Goal: Find contact information: Find contact information

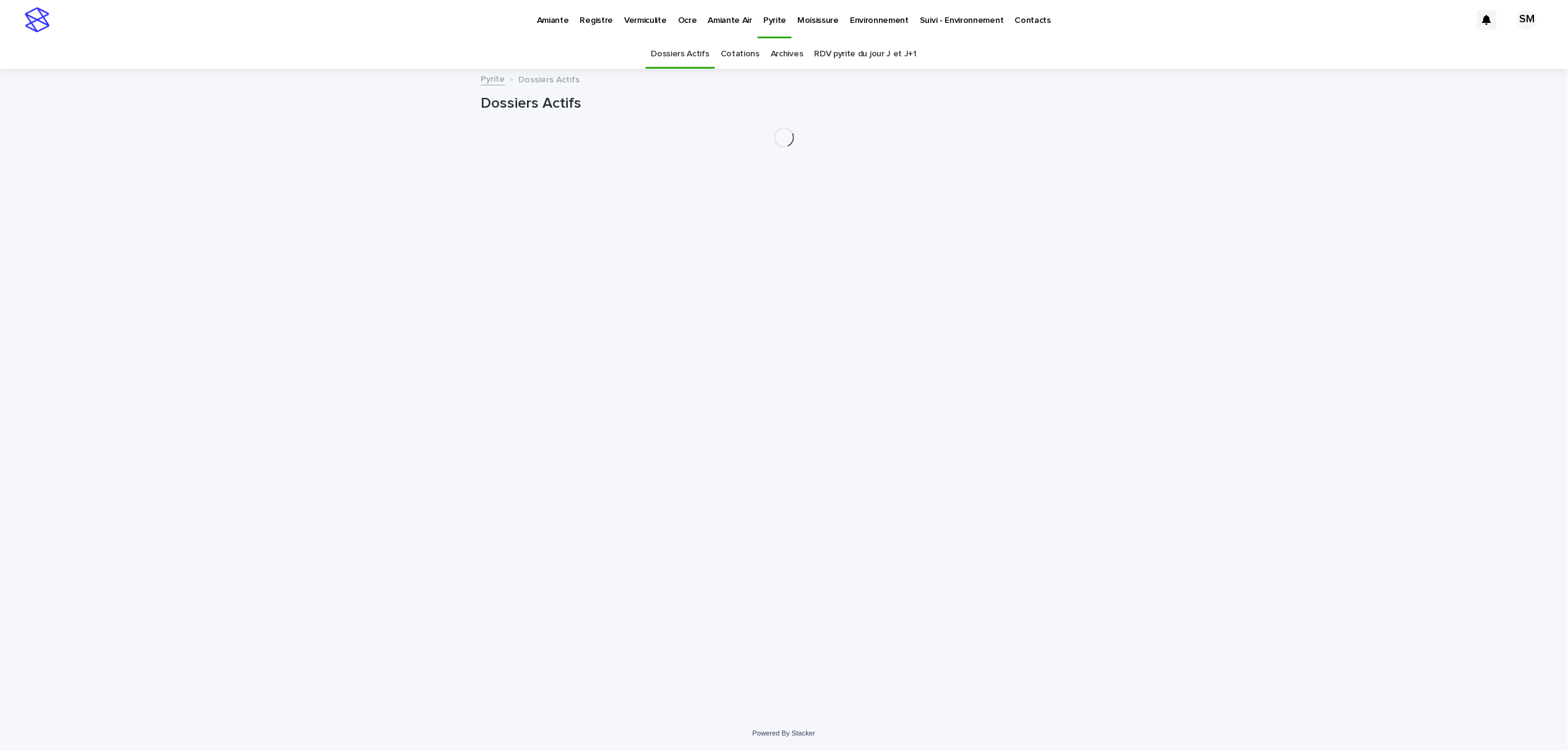
click at [854, 21] on p "Environnement" at bounding box center [879, 13] width 59 height 26
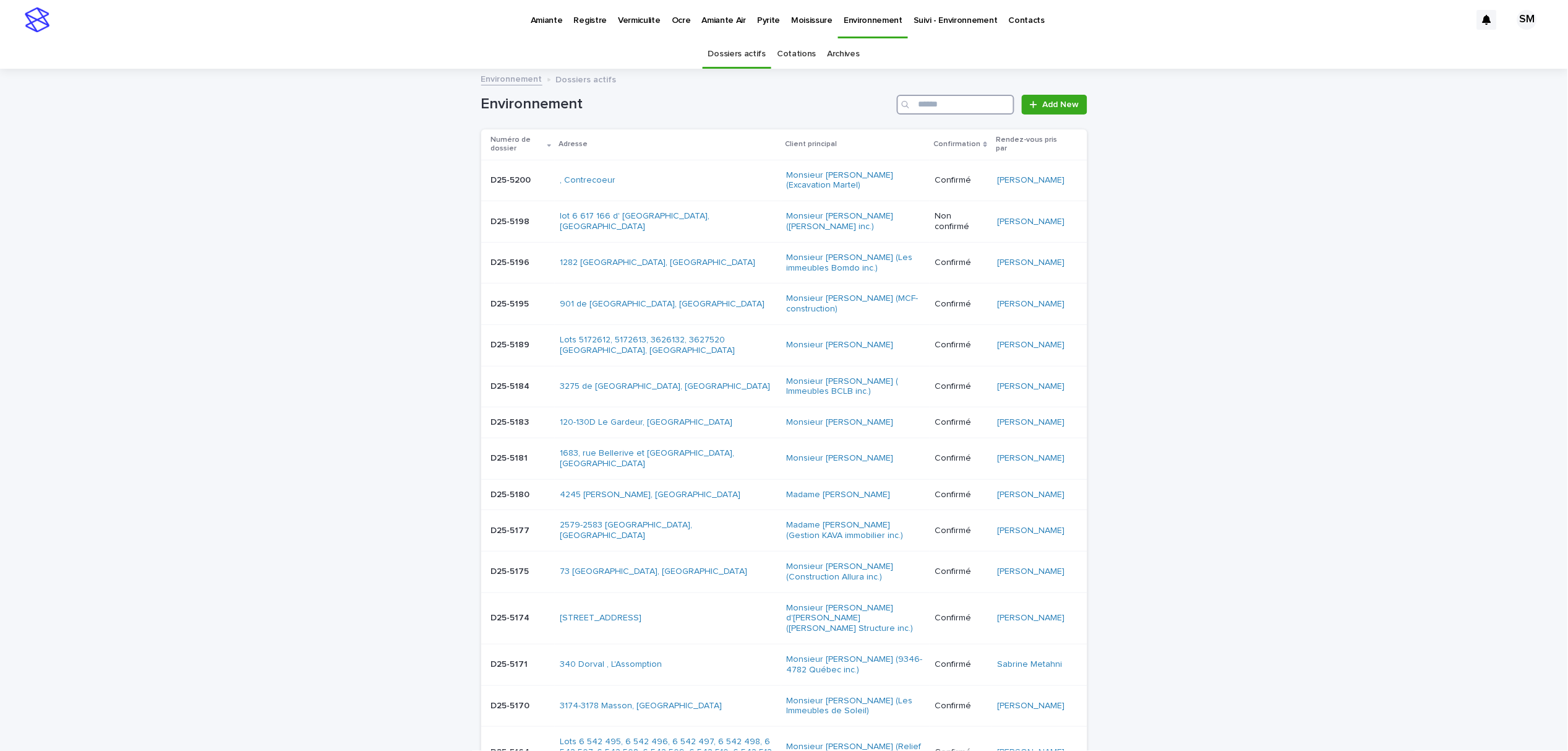
click at [945, 105] on input "Search" at bounding box center [956, 105] width 118 height 19
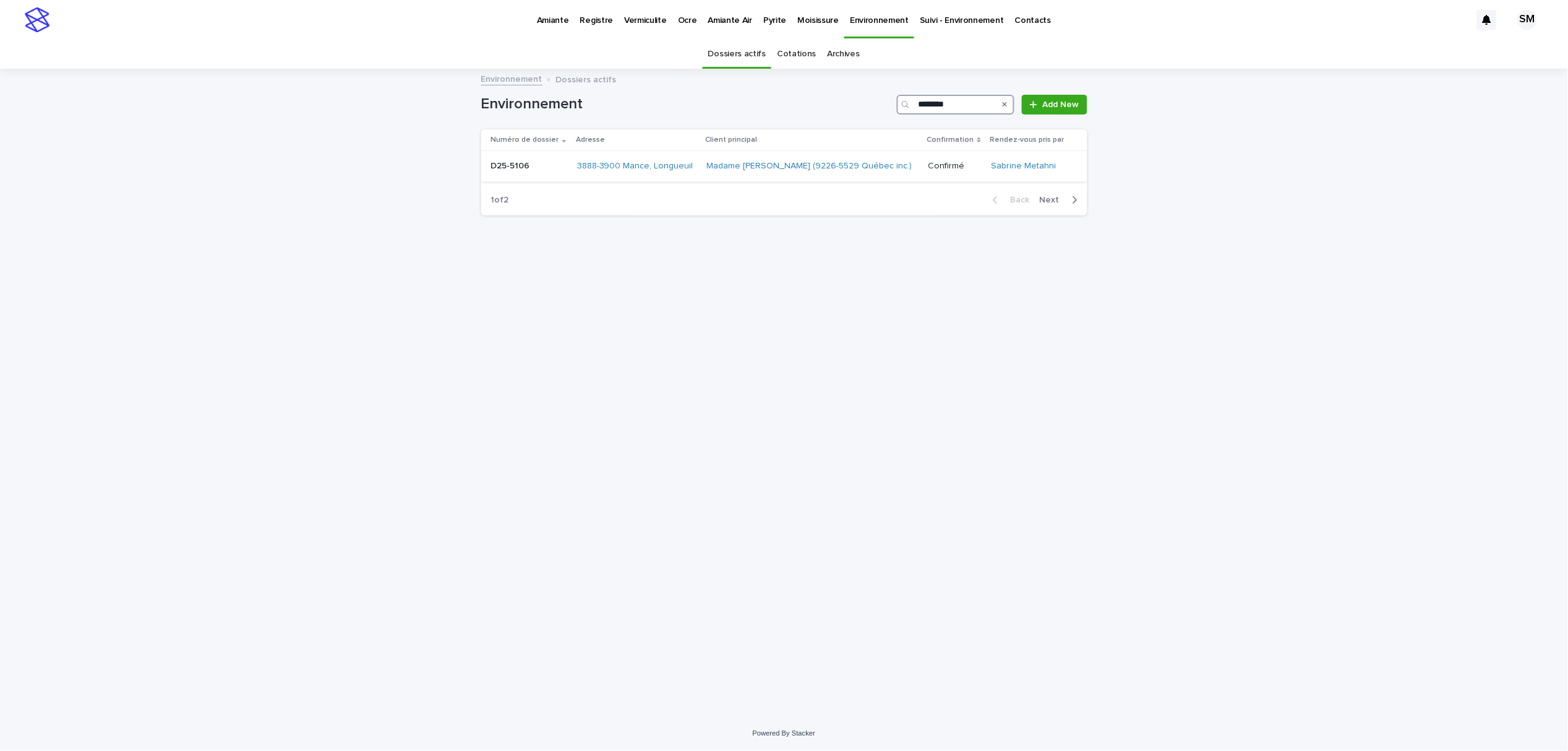
type input "********"
click at [504, 174] on div "D25-5106 D25-5106" at bounding box center [529, 165] width 76 height 20
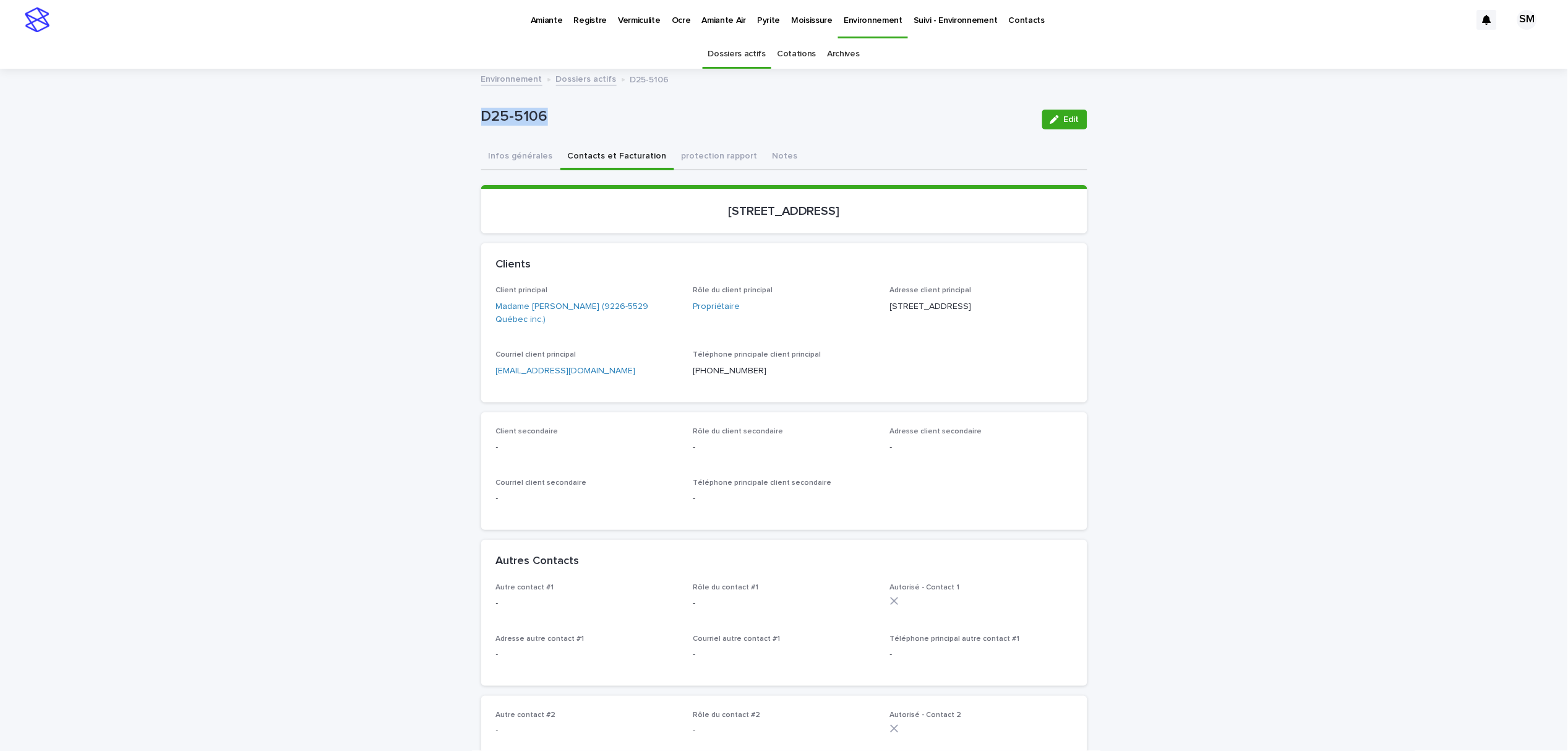
drag, startPoint x: 569, startPoint y: 112, endPoint x: 450, endPoint y: 111, distance: 119.0
copy p "D25-5106"
drag, startPoint x: 897, startPoint y: 203, endPoint x: 664, endPoint y: 209, distance: 233.1
click at [664, 209] on p "[STREET_ADDRESS]" at bounding box center [784, 210] width 577 height 15
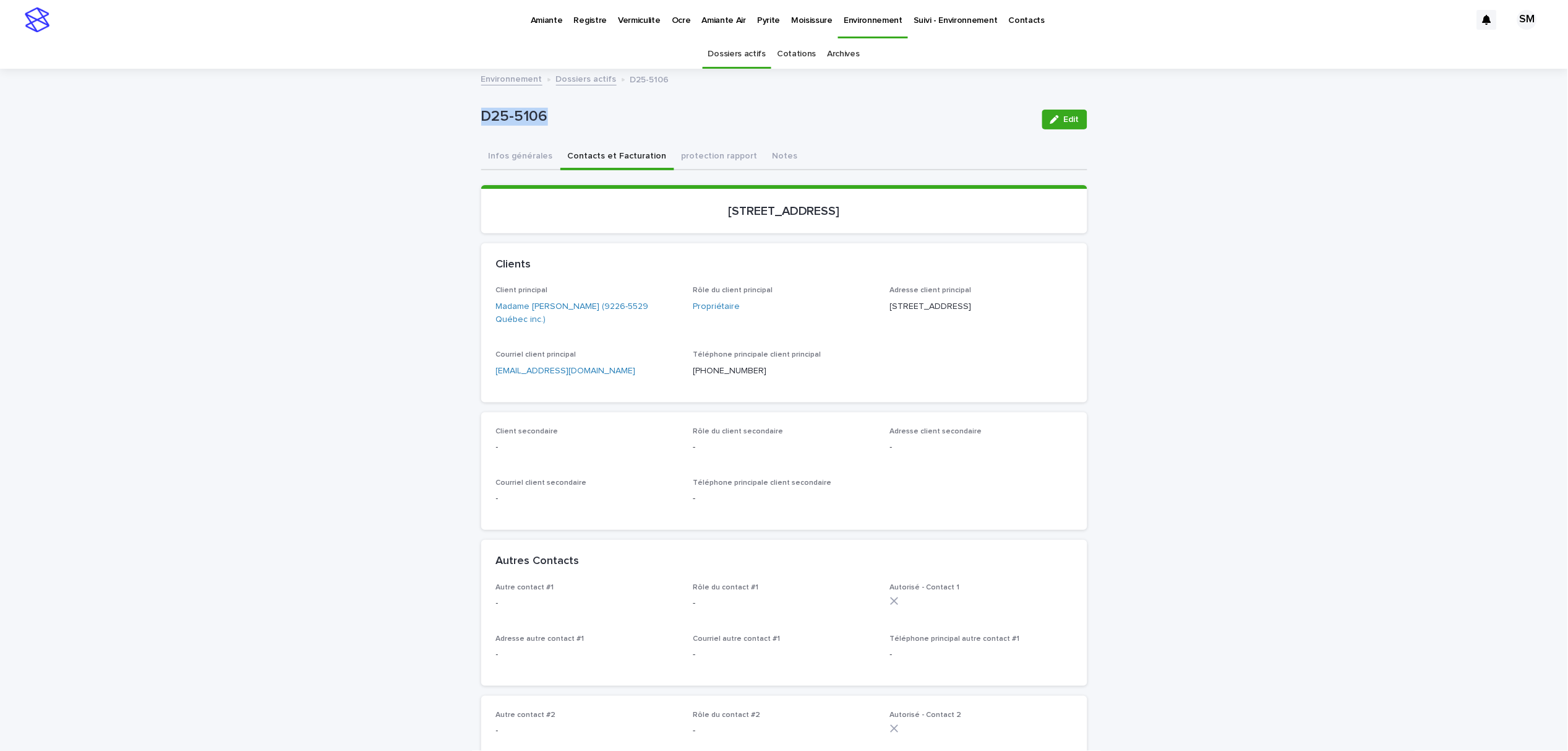
copy p "[STREET_ADDRESS]"
drag, startPoint x: 619, startPoint y: 367, endPoint x: 468, endPoint y: 372, distance: 151.1
copy link "[EMAIL_ADDRESS][DOMAIN_NAME]"
drag, startPoint x: 565, startPoint y: 125, endPoint x: 455, endPoint y: 127, distance: 110.0
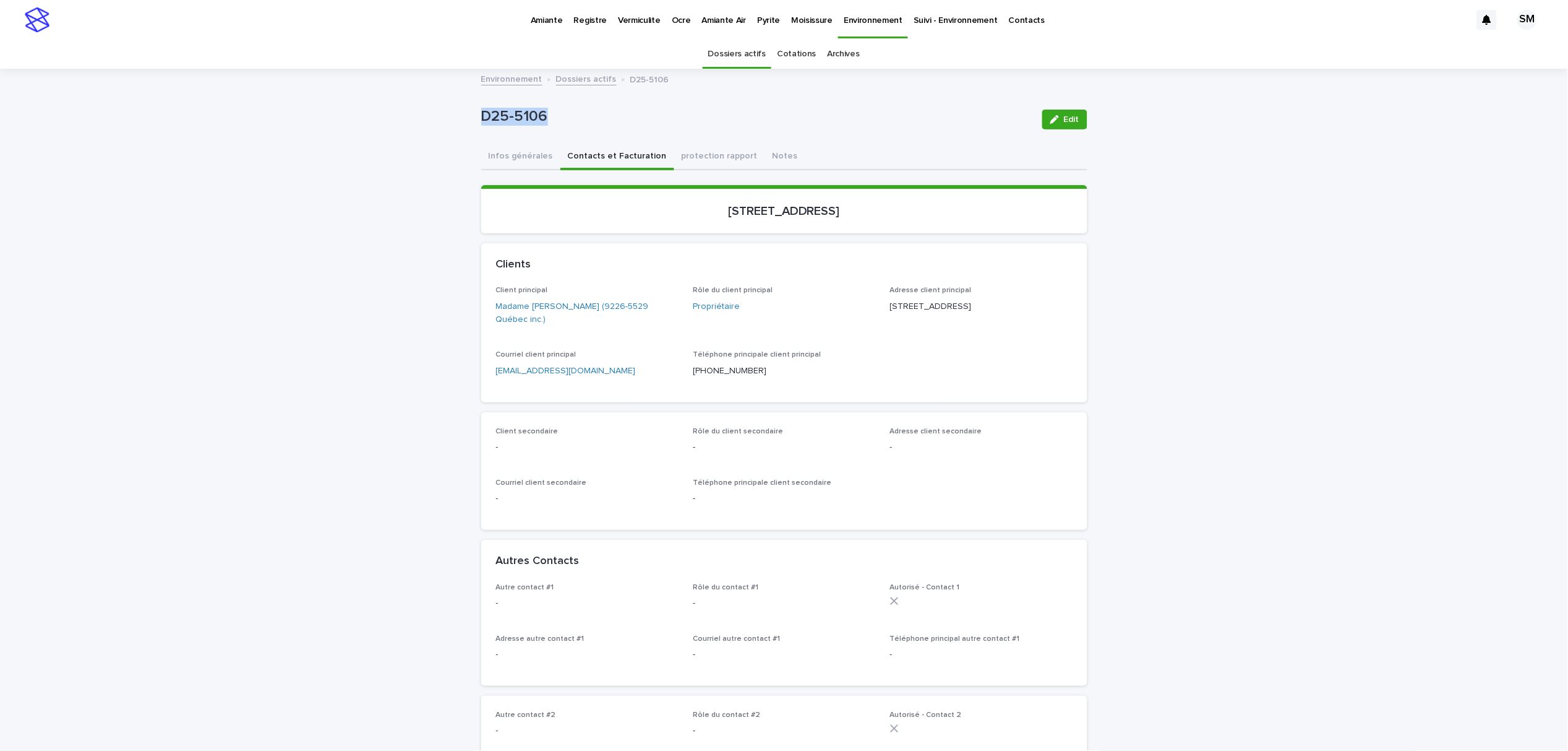
copy p "D25-5106"
click at [841, 30] on link "Environnement" at bounding box center [873, 18] width 70 height 37
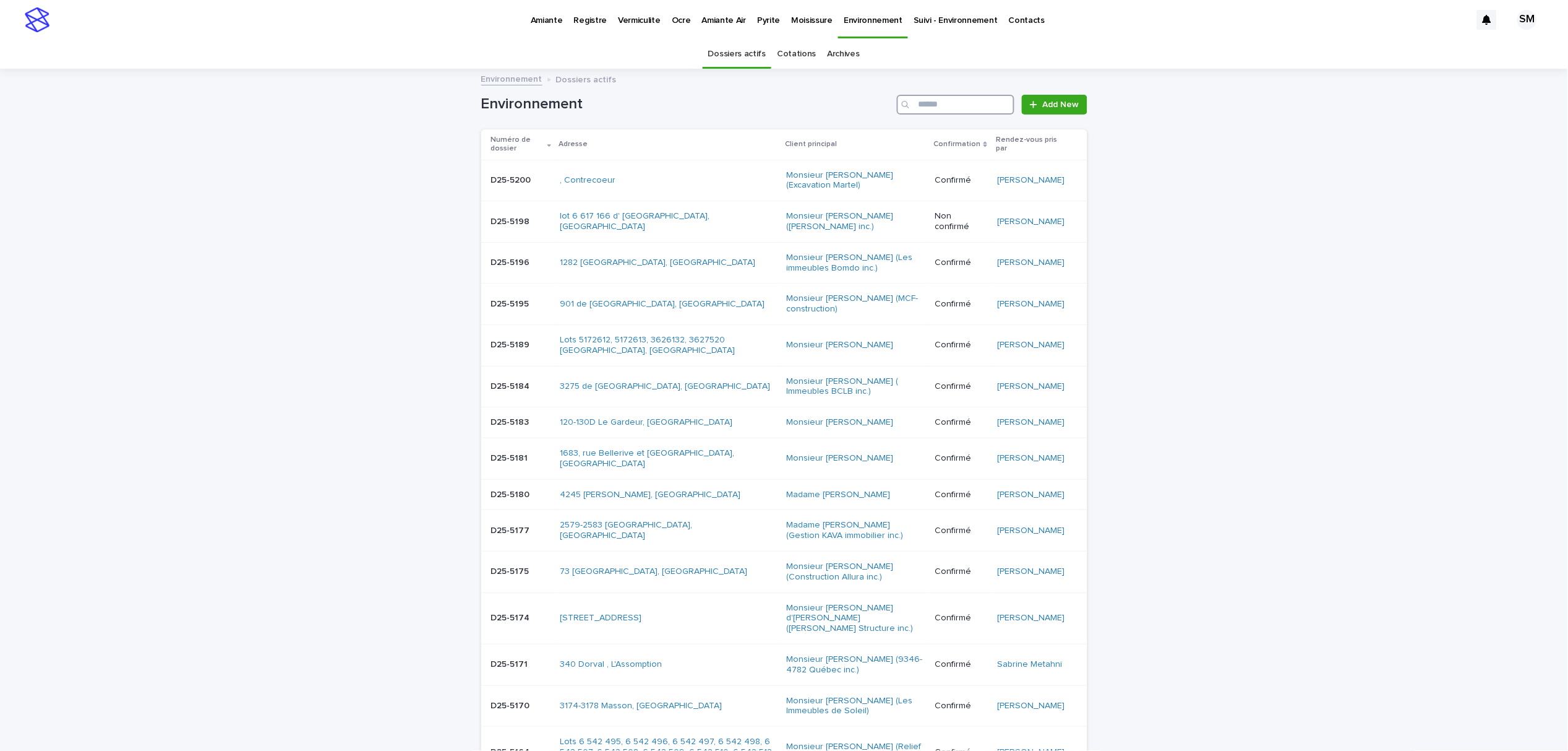
click at [942, 112] on input "Search" at bounding box center [956, 105] width 118 height 19
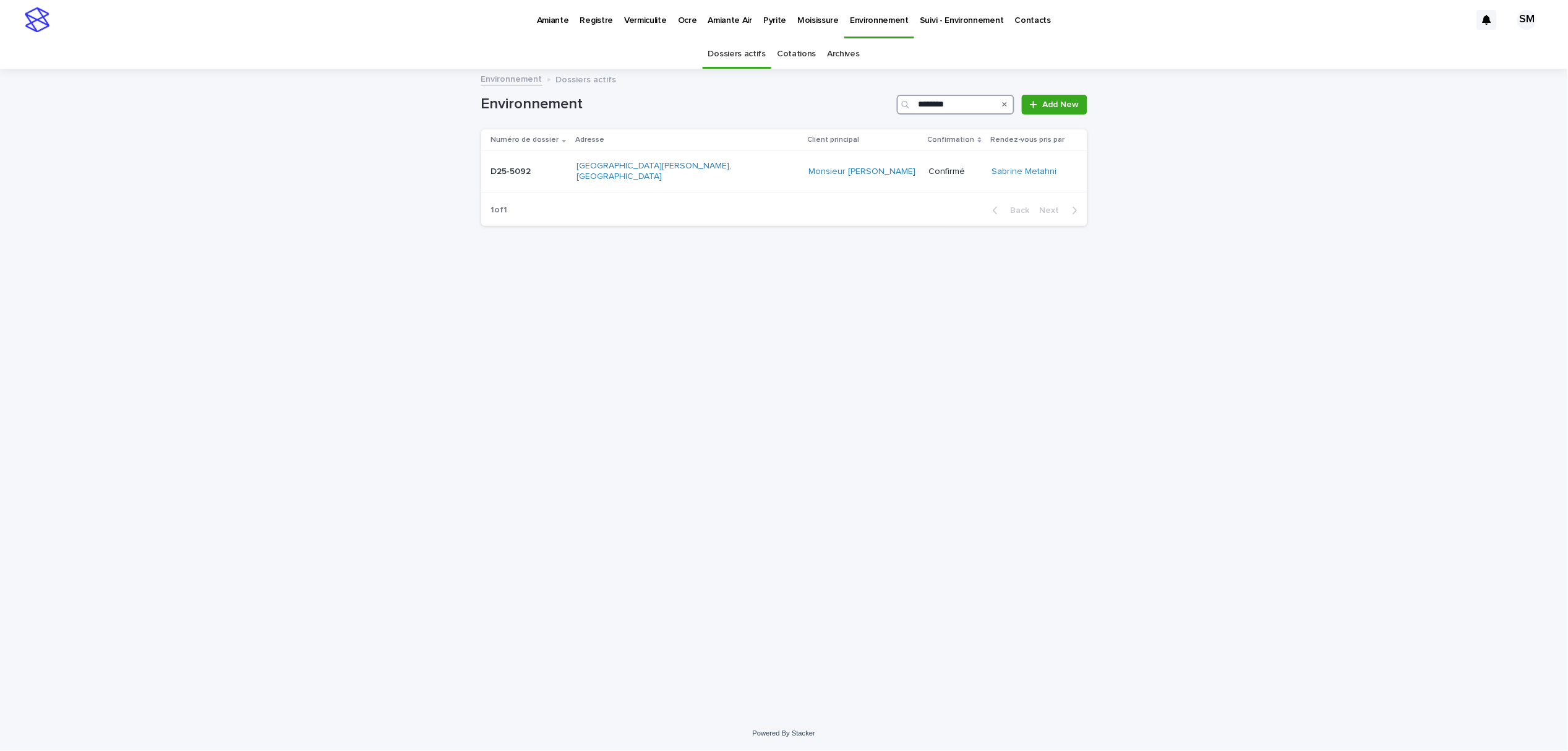
type input "********"
click at [496, 182] on table "Numéro de dossier Adresse Client principal Confirmation Rendez-vous pris par D2…" at bounding box center [784, 161] width 606 height 63
click at [502, 178] on td "D25-5092 D25-5092" at bounding box center [527, 171] width 91 height 42
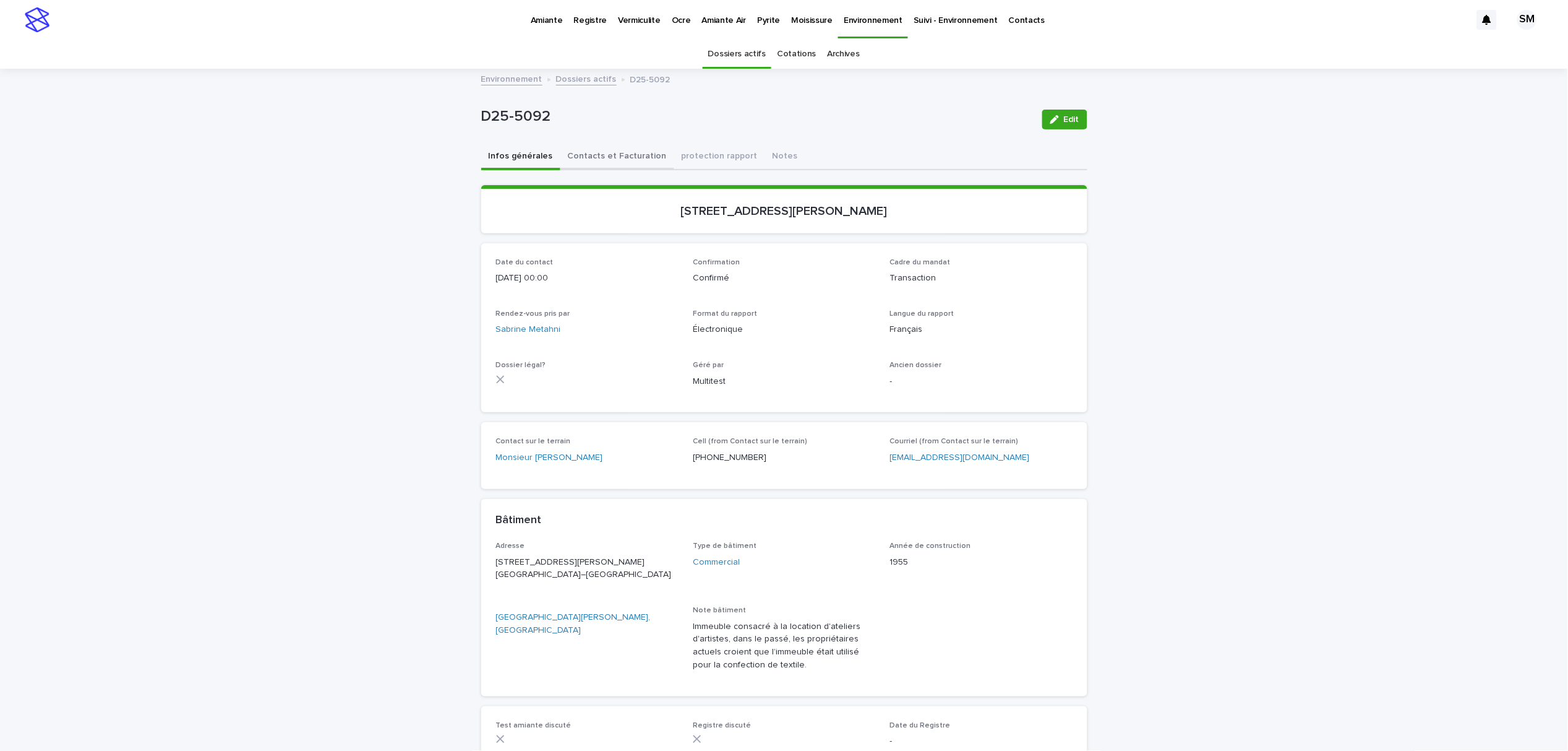
click at [592, 160] on button "Contacts et Facturation" at bounding box center [617, 157] width 114 height 26
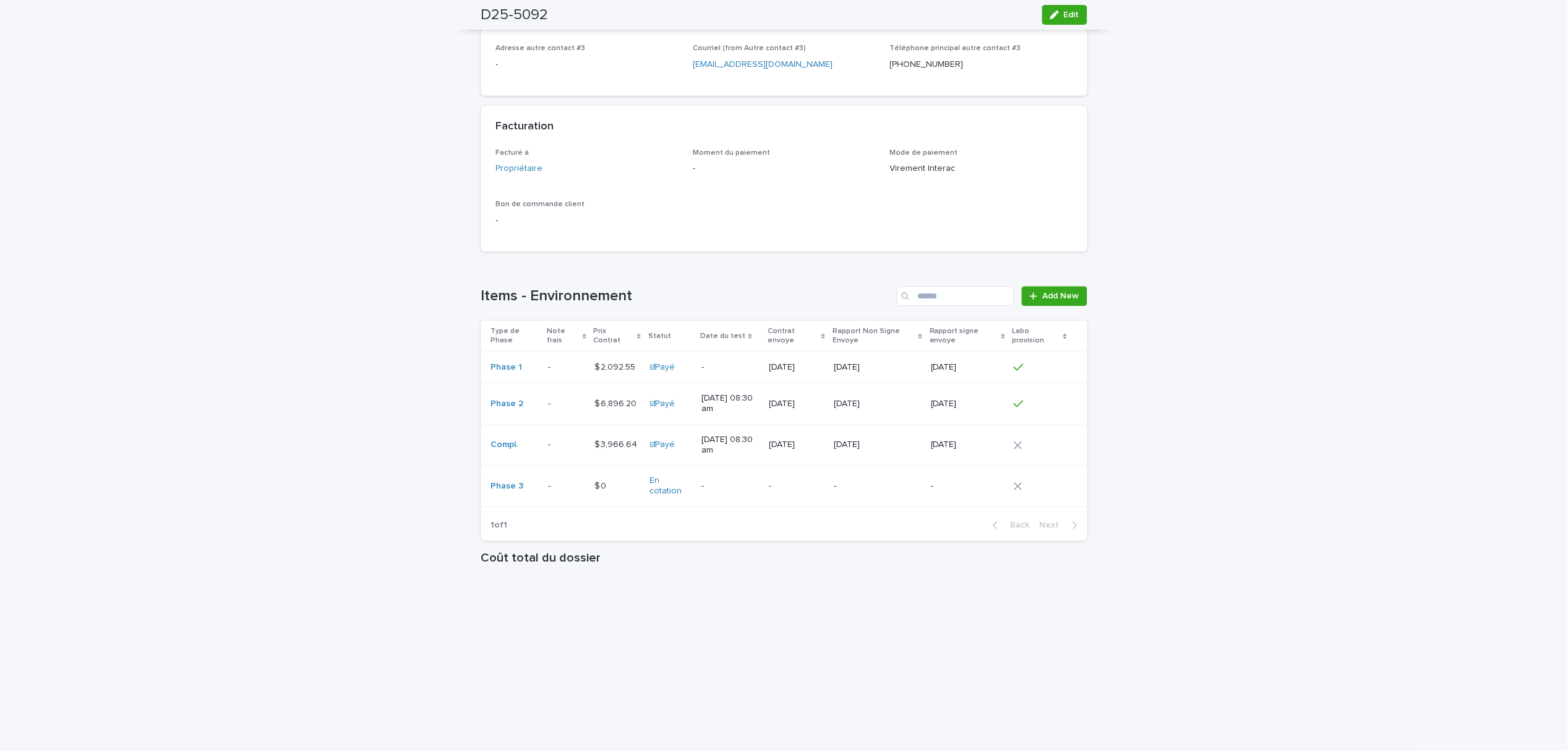
scroll to position [960, 0]
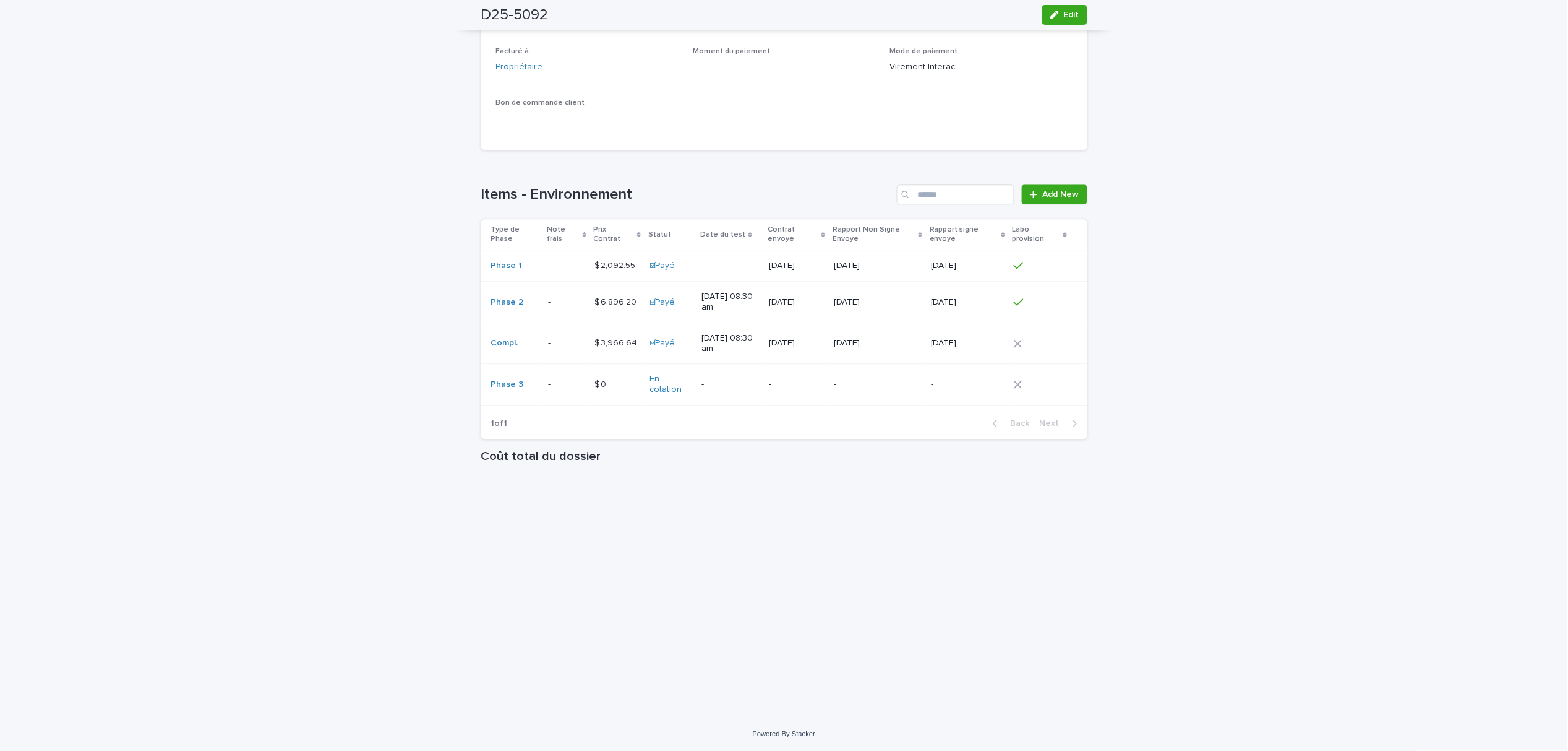
click at [548, 310] on div "- -" at bounding box center [567, 302] width 37 height 20
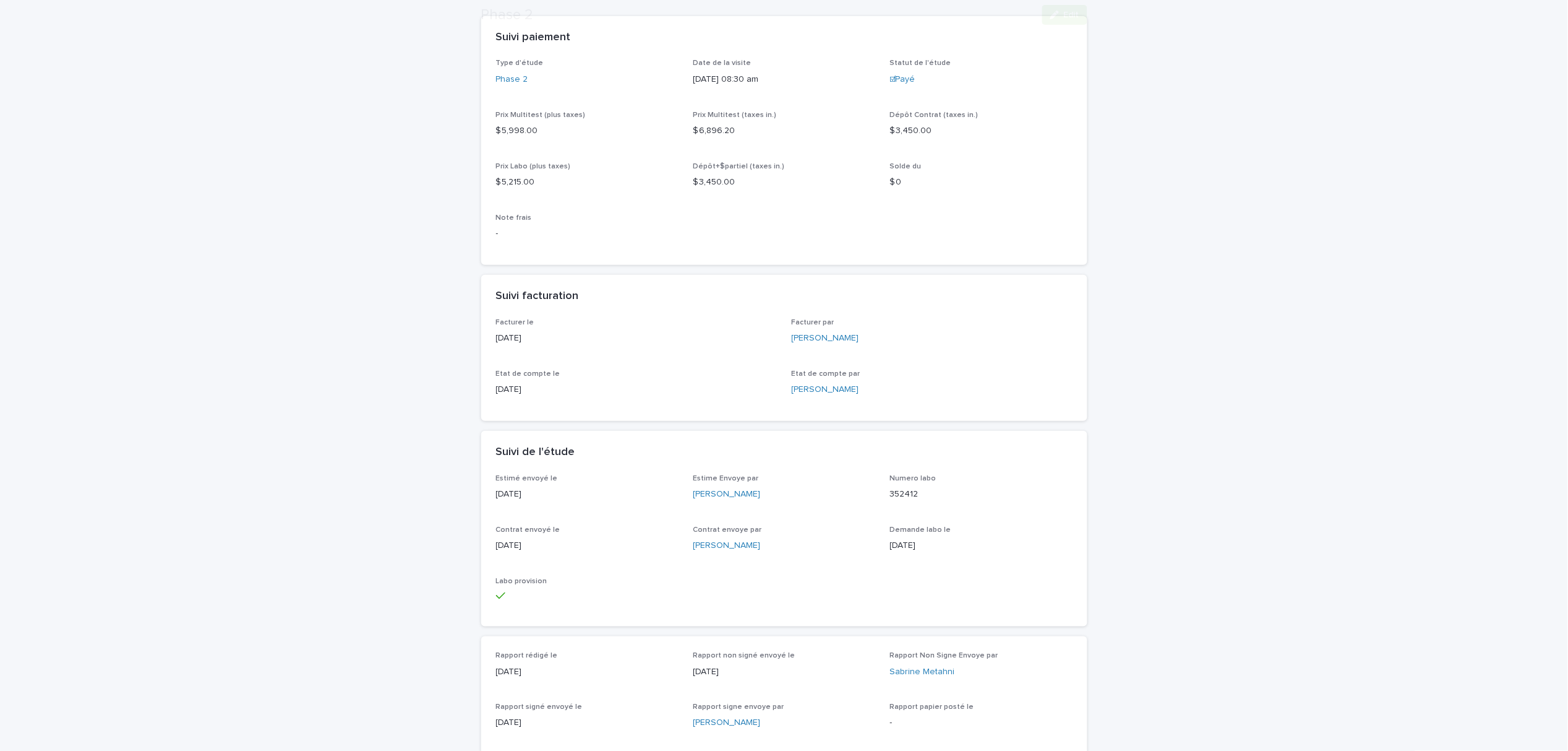
scroll to position [224, 0]
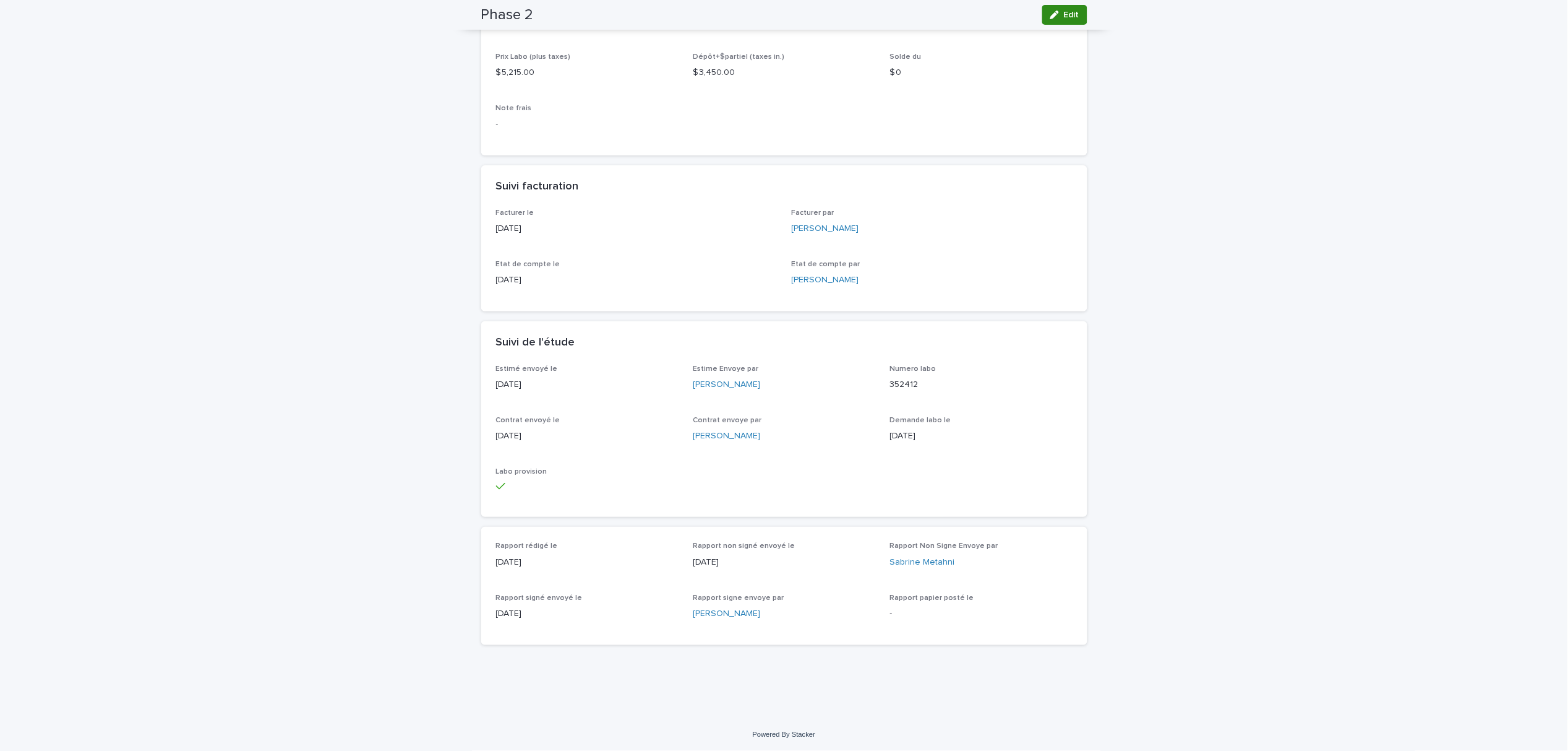
click at [1051, 15] on icon "button" at bounding box center [1054, 15] width 9 height 9
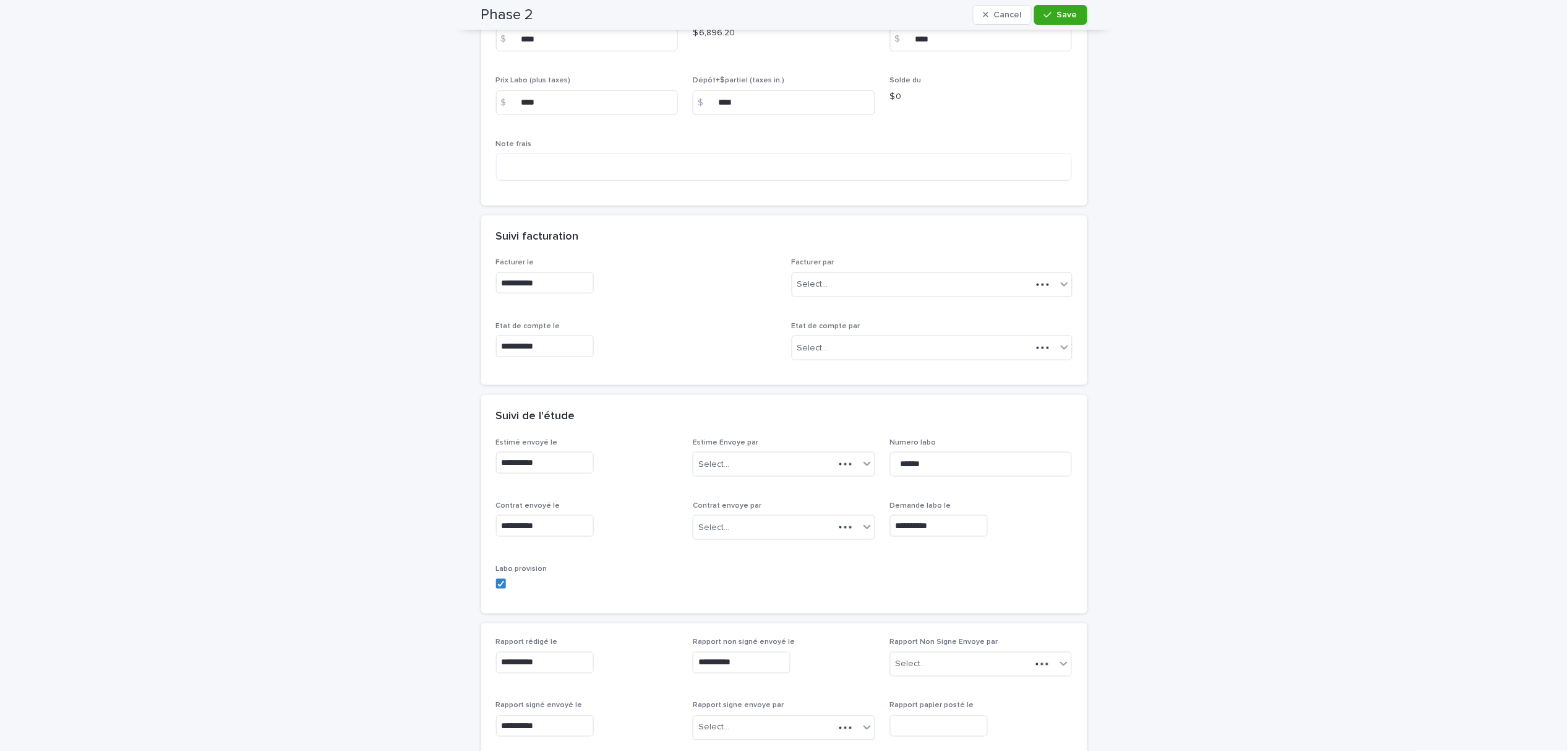
scroll to position [285, 0]
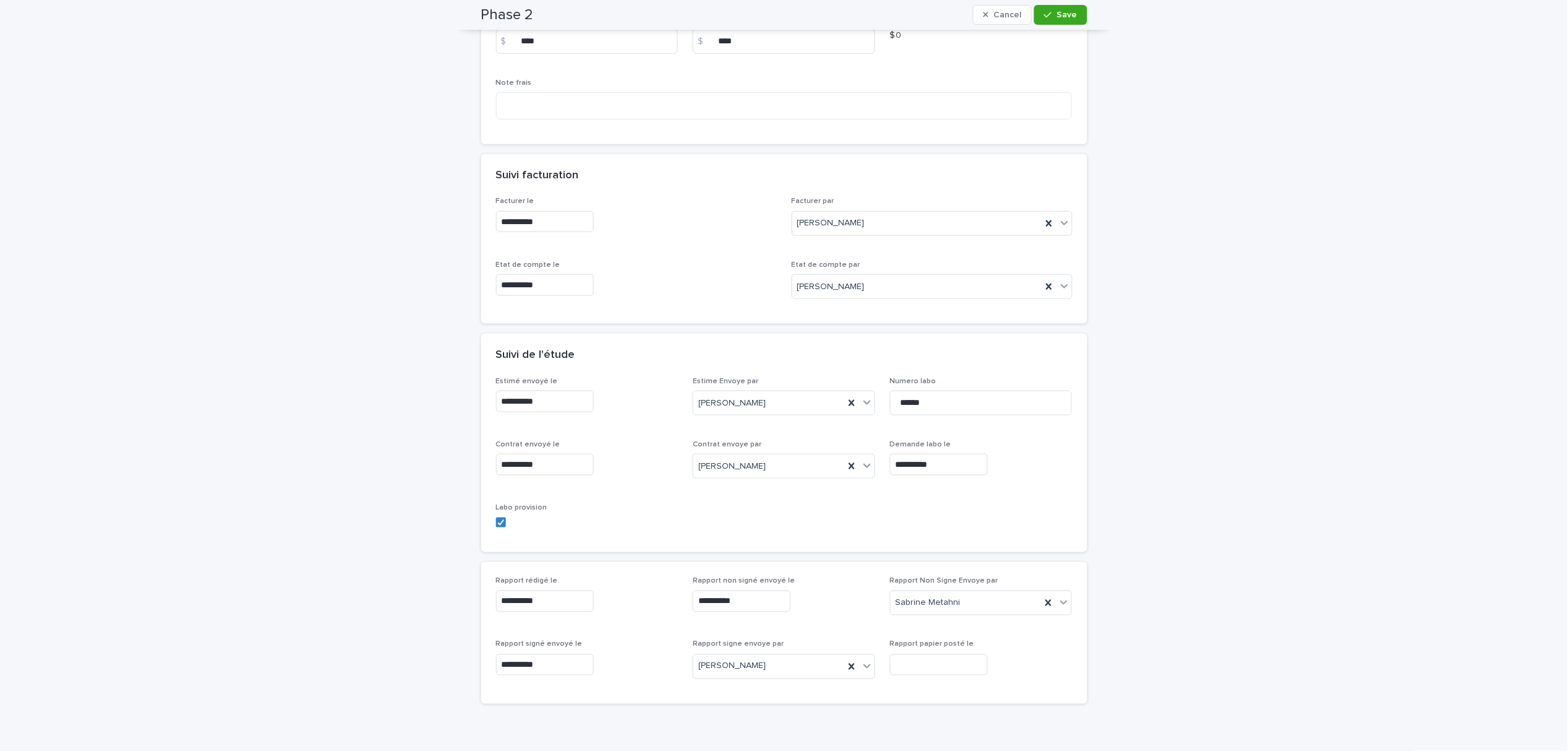
click at [536, 670] on input "**********" at bounding box center [545, 665] width 98 height 21
click at [551, 541] on div "12" at bounding box center [551, 544] width 16 height 16
type input "**********"
click at [848, 666] on icon at bounding box center [851, 666] width 6 height 6
type input "**"
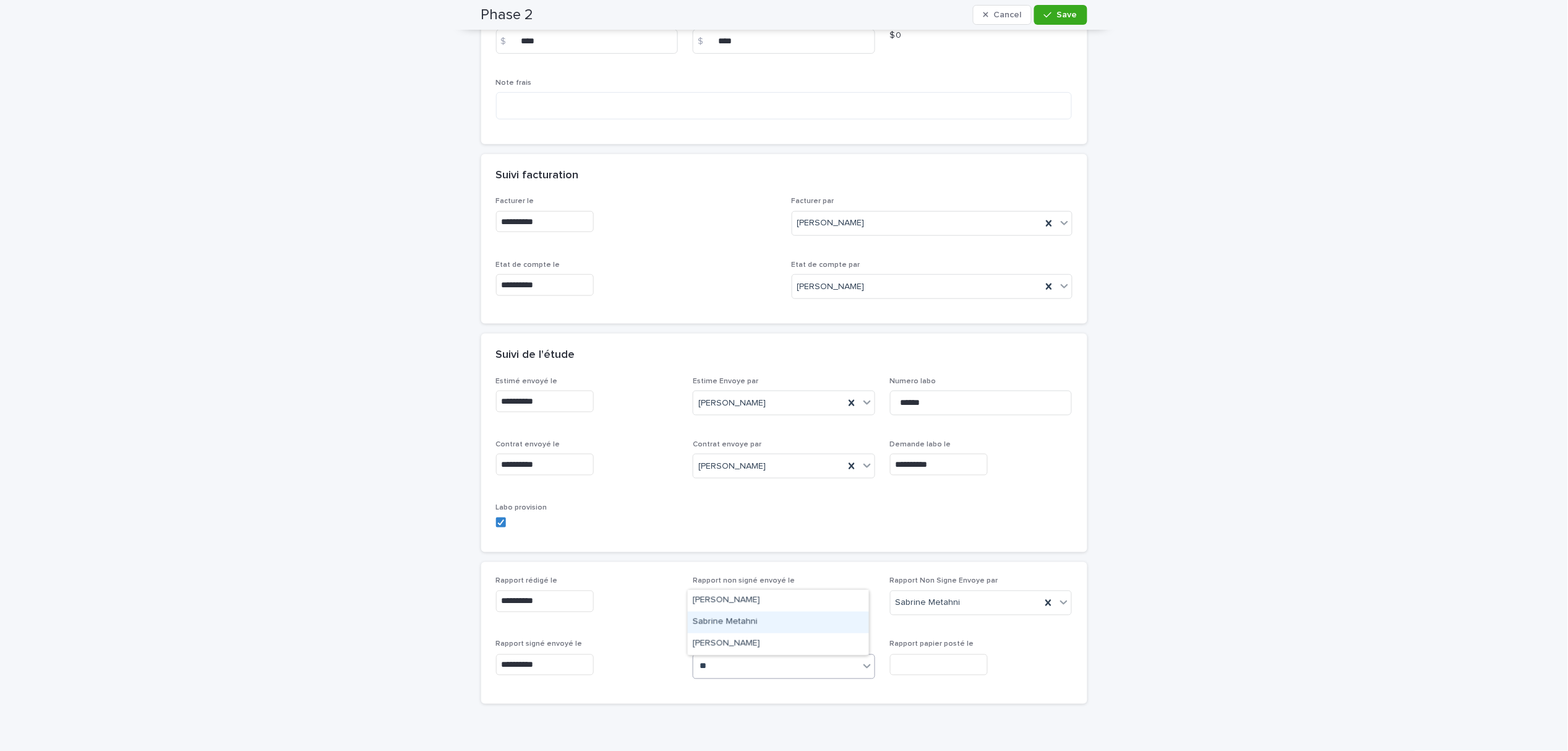
click at [741, 622] on div "Sabrine Metahni" at bounding box center [778, 622] width 181 height 21
click at [1045, 16] on icon "button" at bounding box center [1049, 15] width 8 height 6
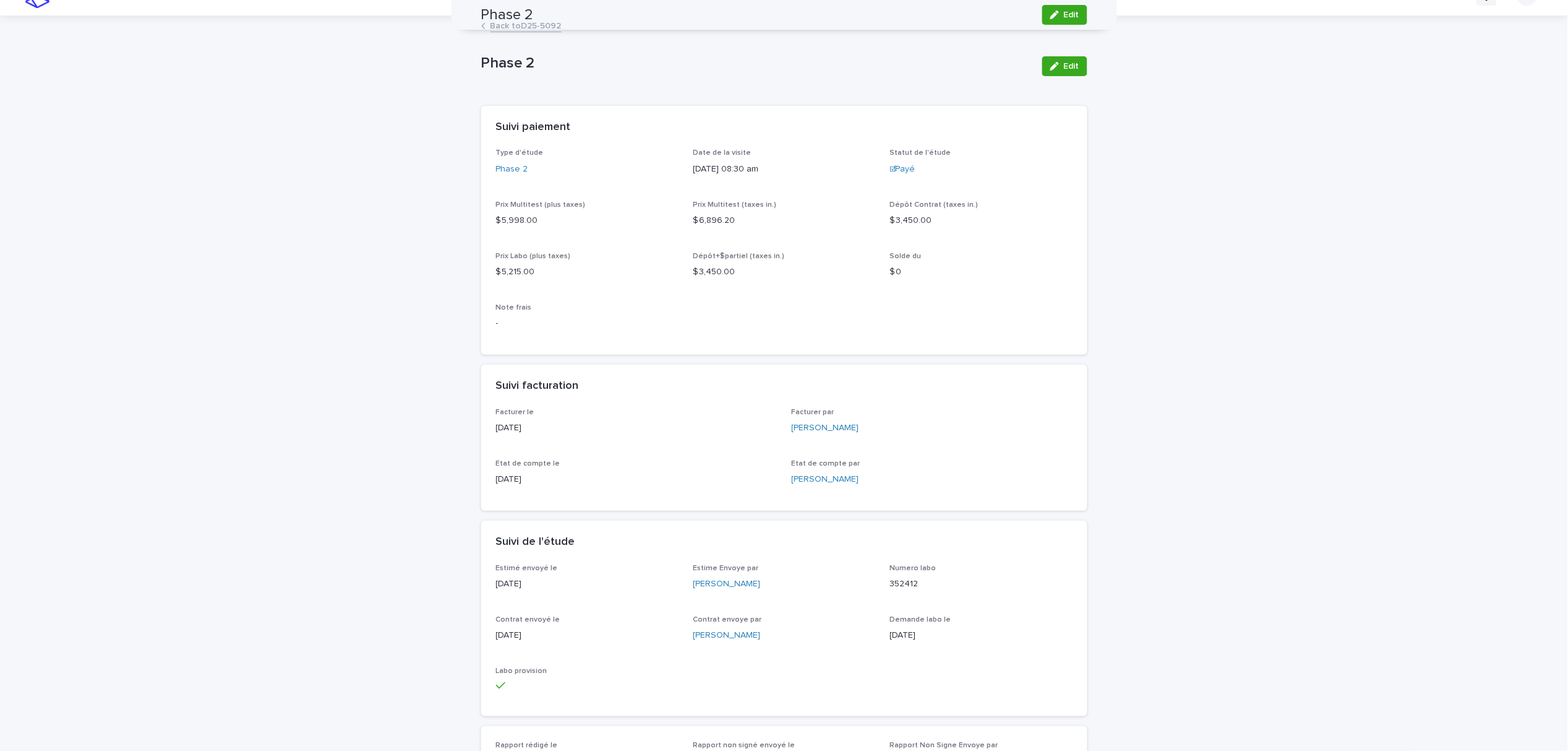
scroll to position [0, 0]
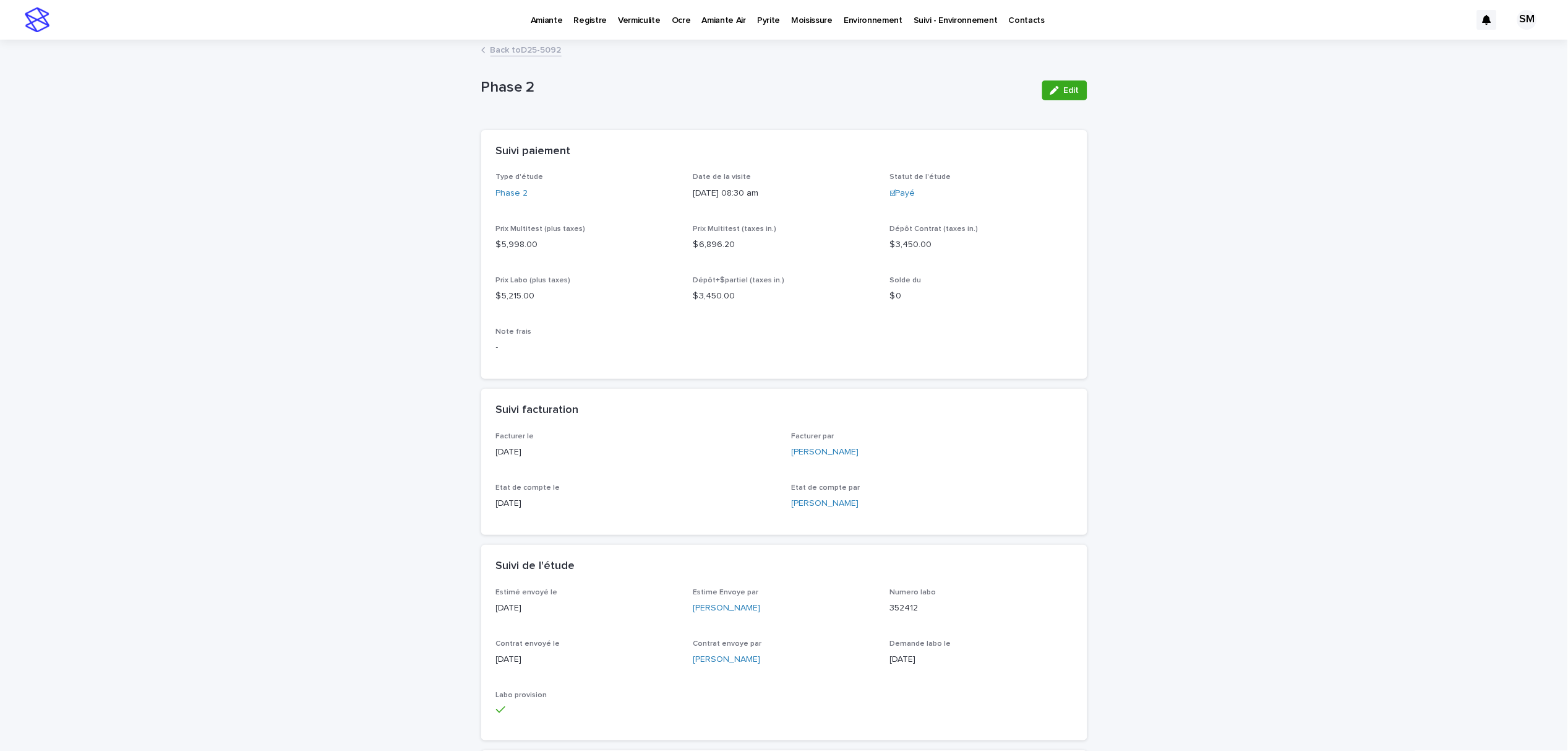
click at [502, 42] on link "Back to D25-5092" at bounding box center [526, 48] width 72 height 15
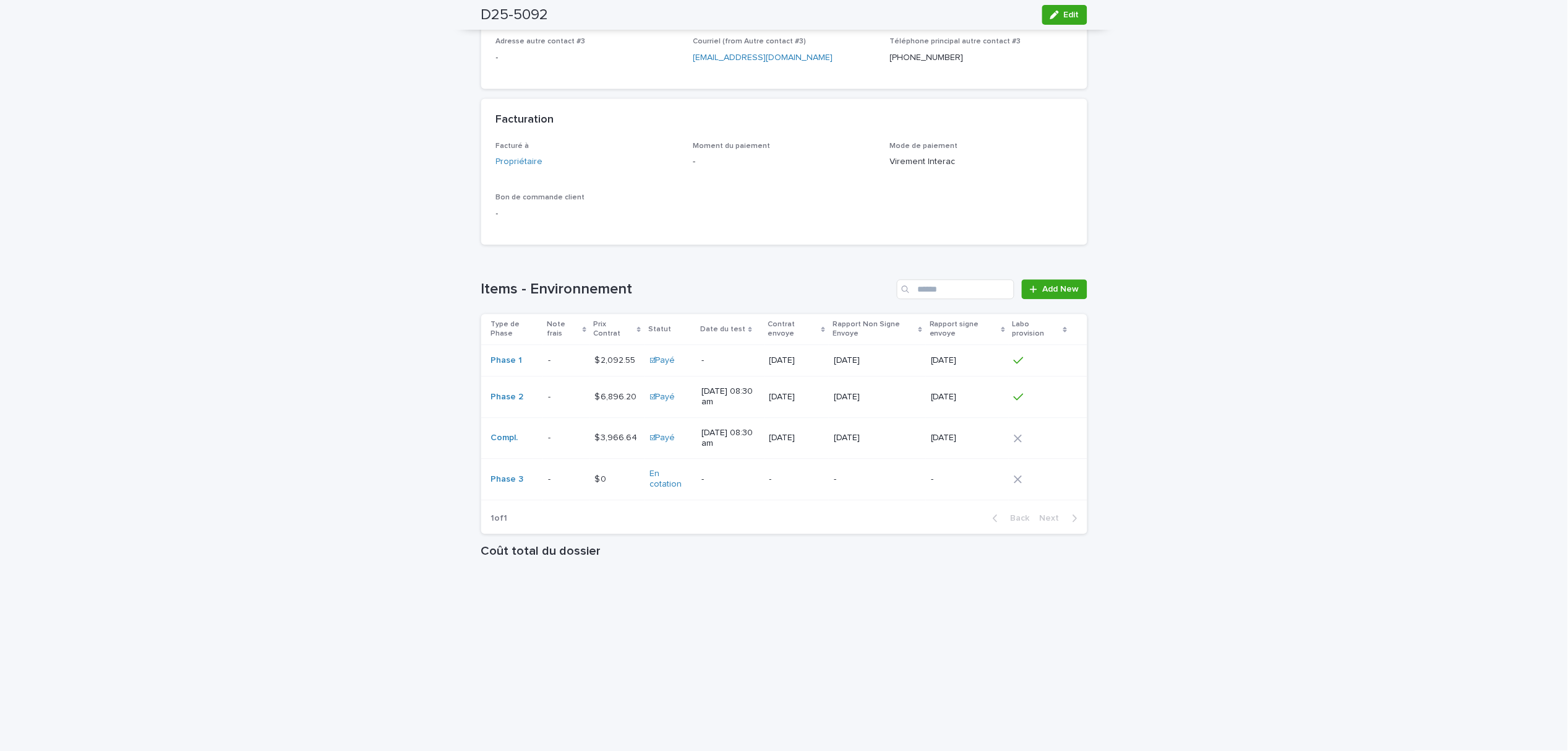
scroll to position [960, 0]
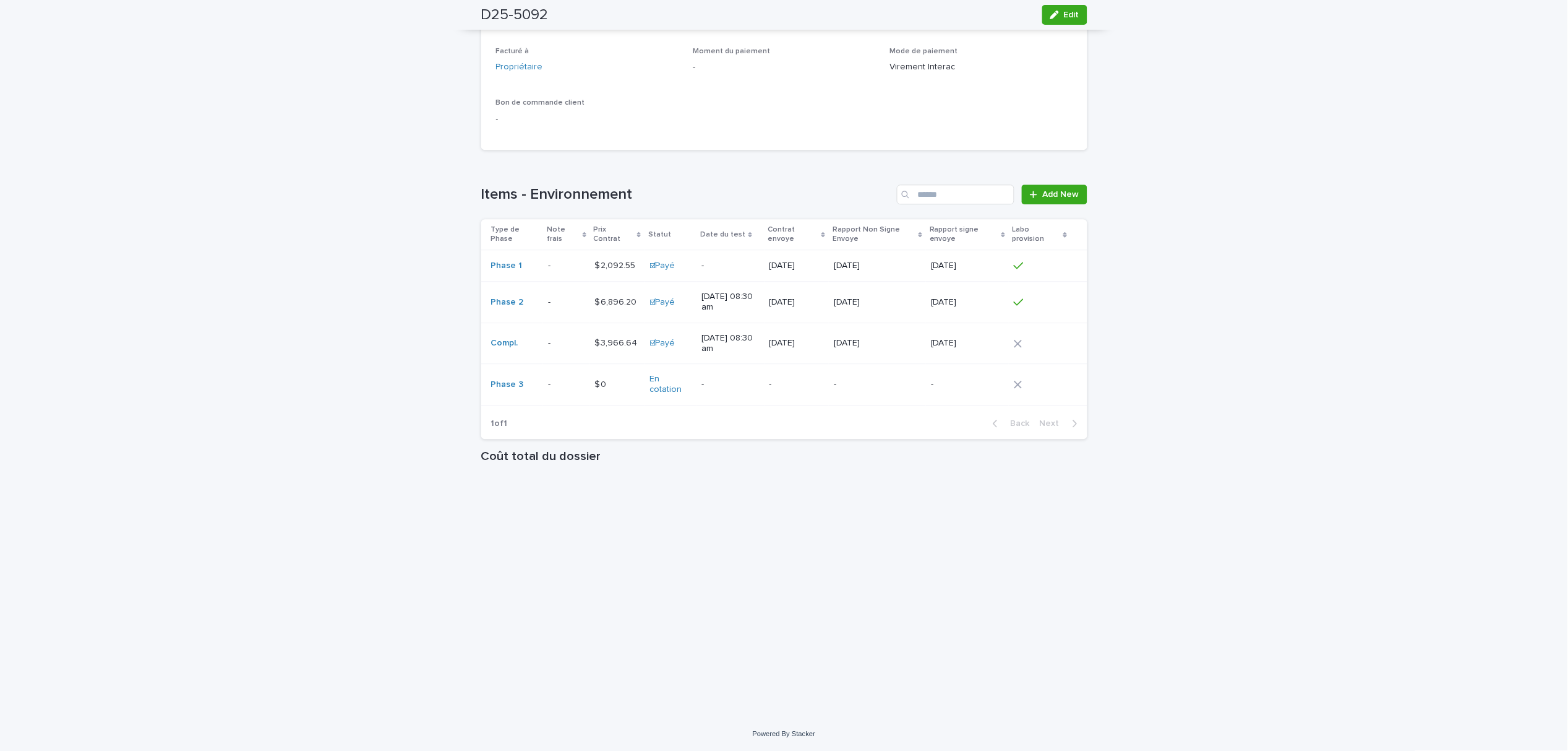
click at [548, 345] on p at bounding box center [567, 343] width 37 height 11
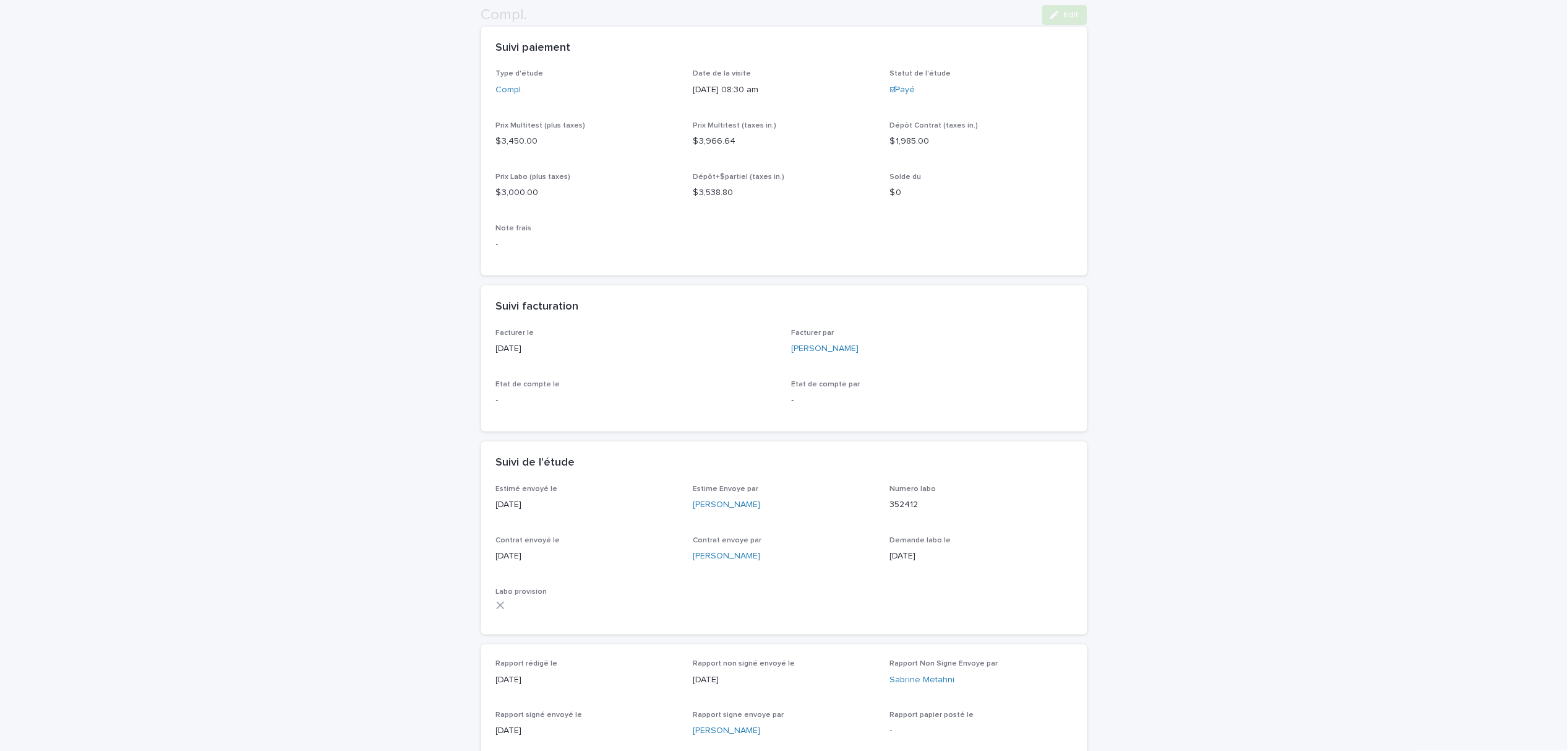
scroll to position [221, 0]
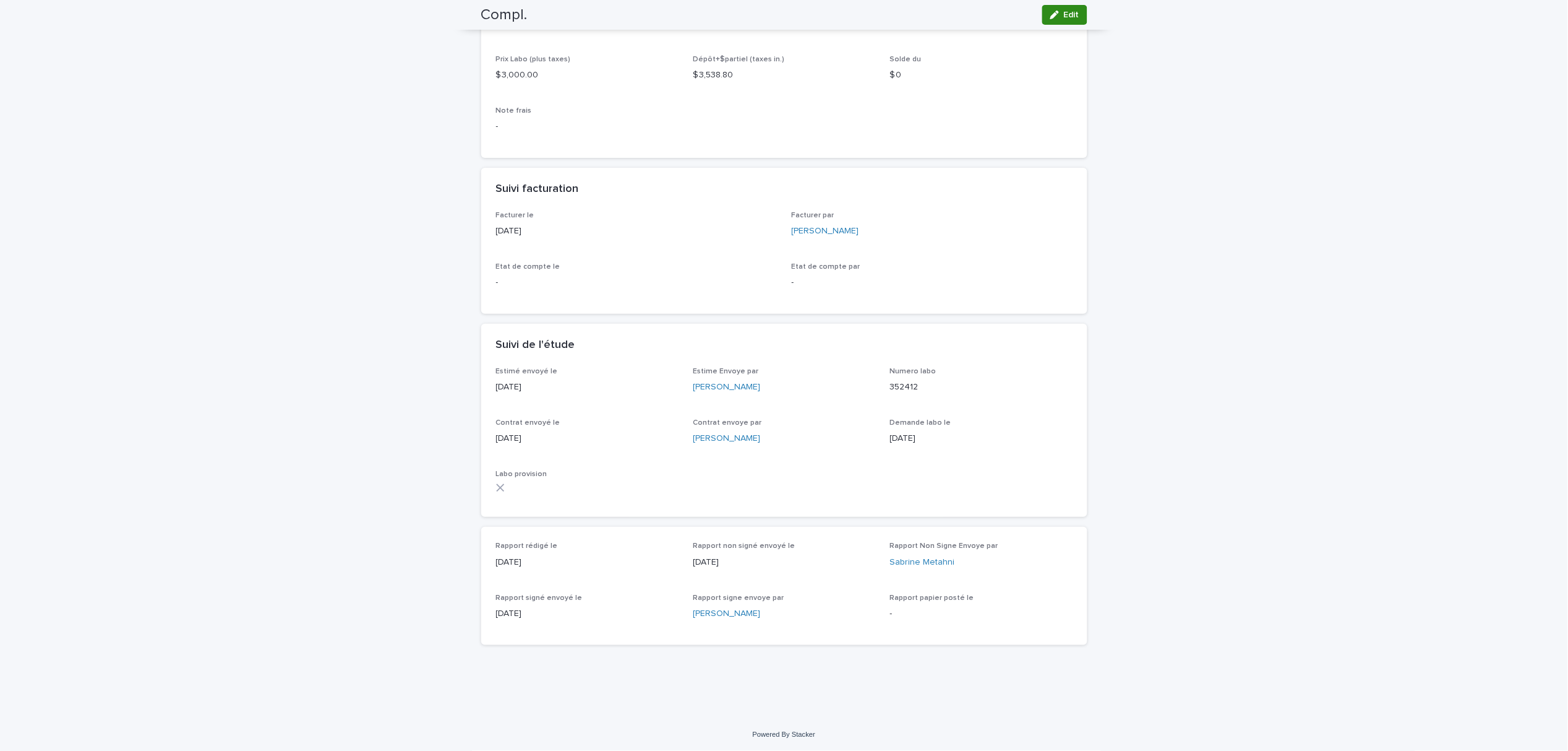
click at [1074, 10] on button "Edit" at bounding box center [1065, 15] width 45 height 19
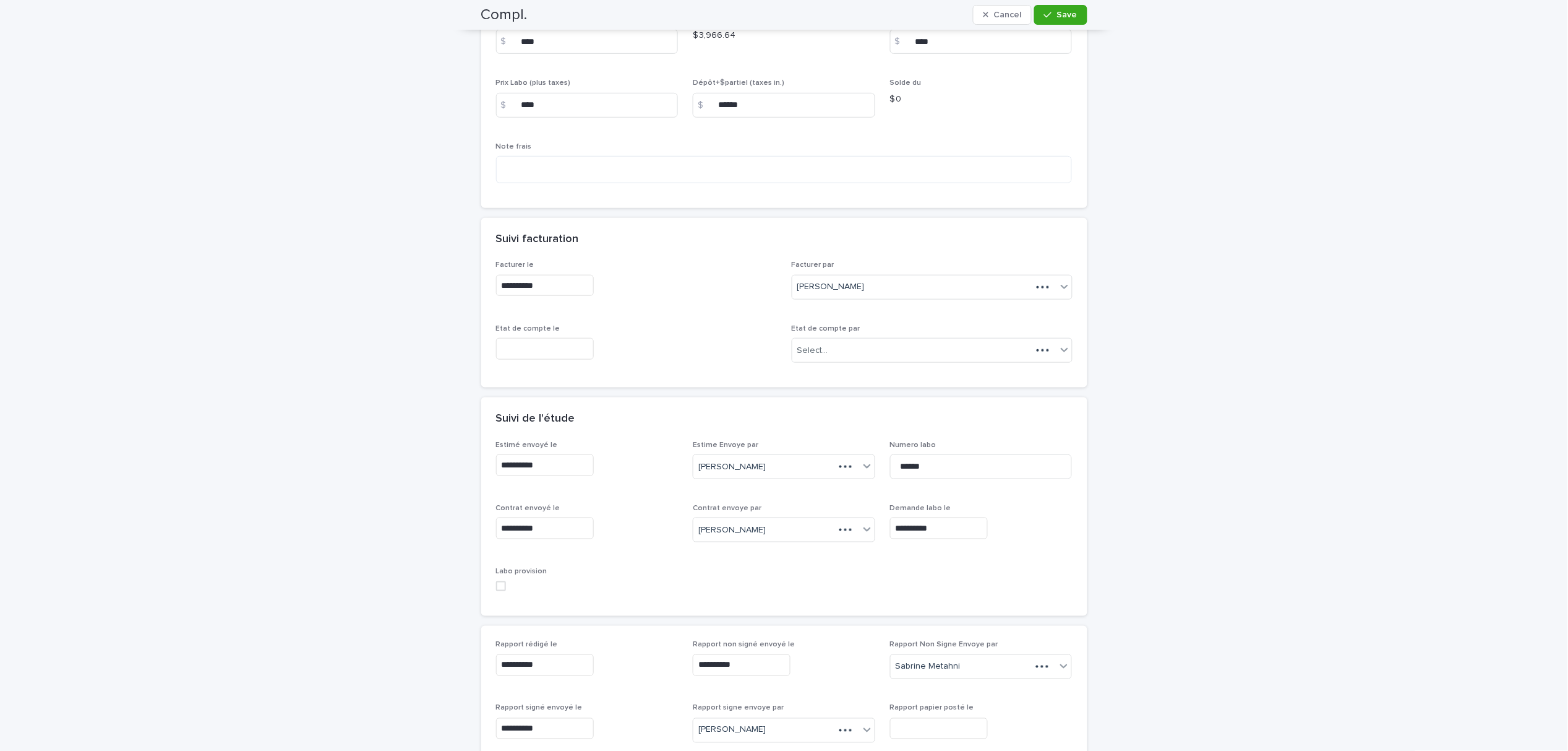
scroll to position [284, 0]
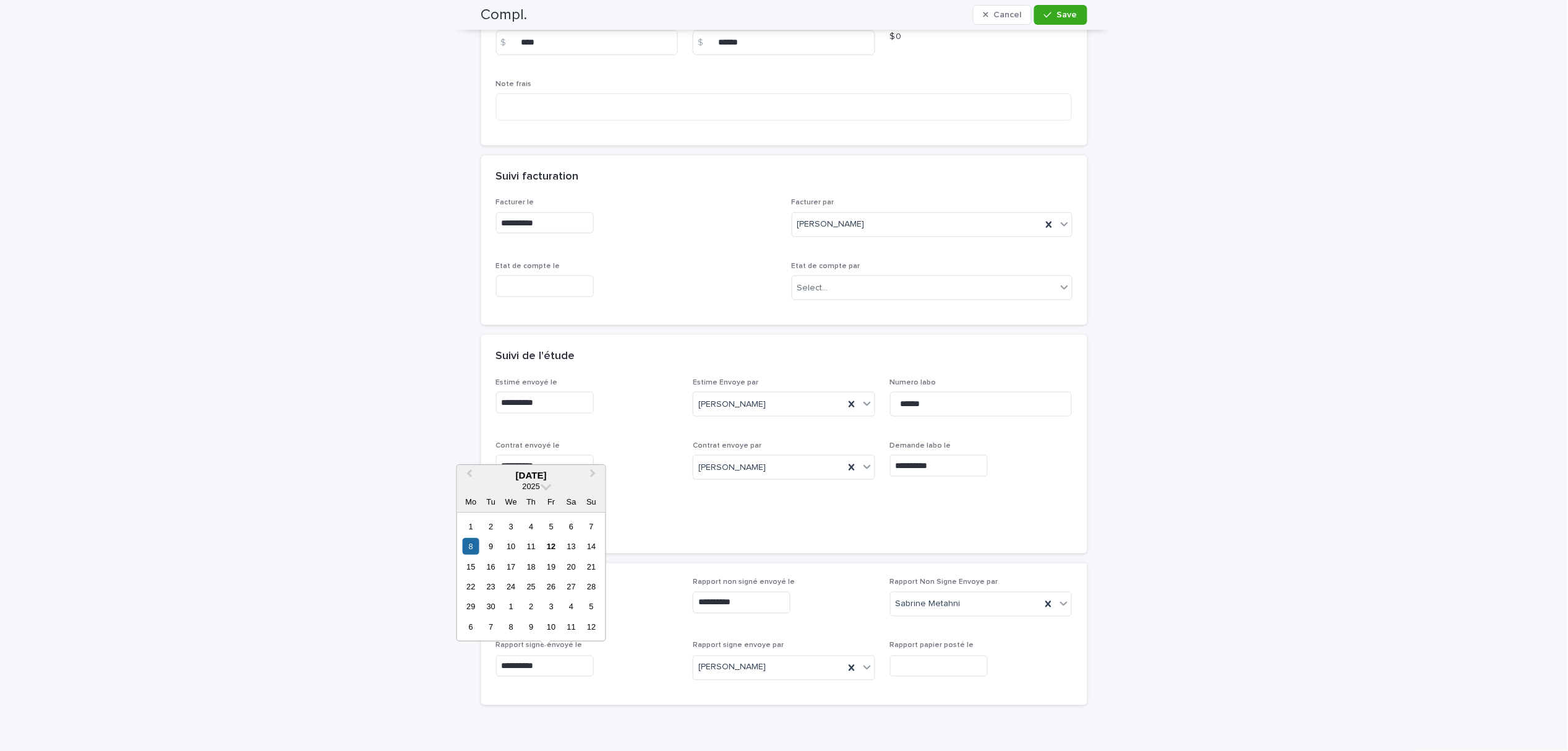
click at [517, 671] on input "**********" at bounding box center [545, 666] width 98 height 21
click at [557, 544] on div "12" at bounding box center [551, 546] width 16 height 16
type input "**********"
click at [848, 669] on icon at bounding box center [851, 667] width 6 height 6
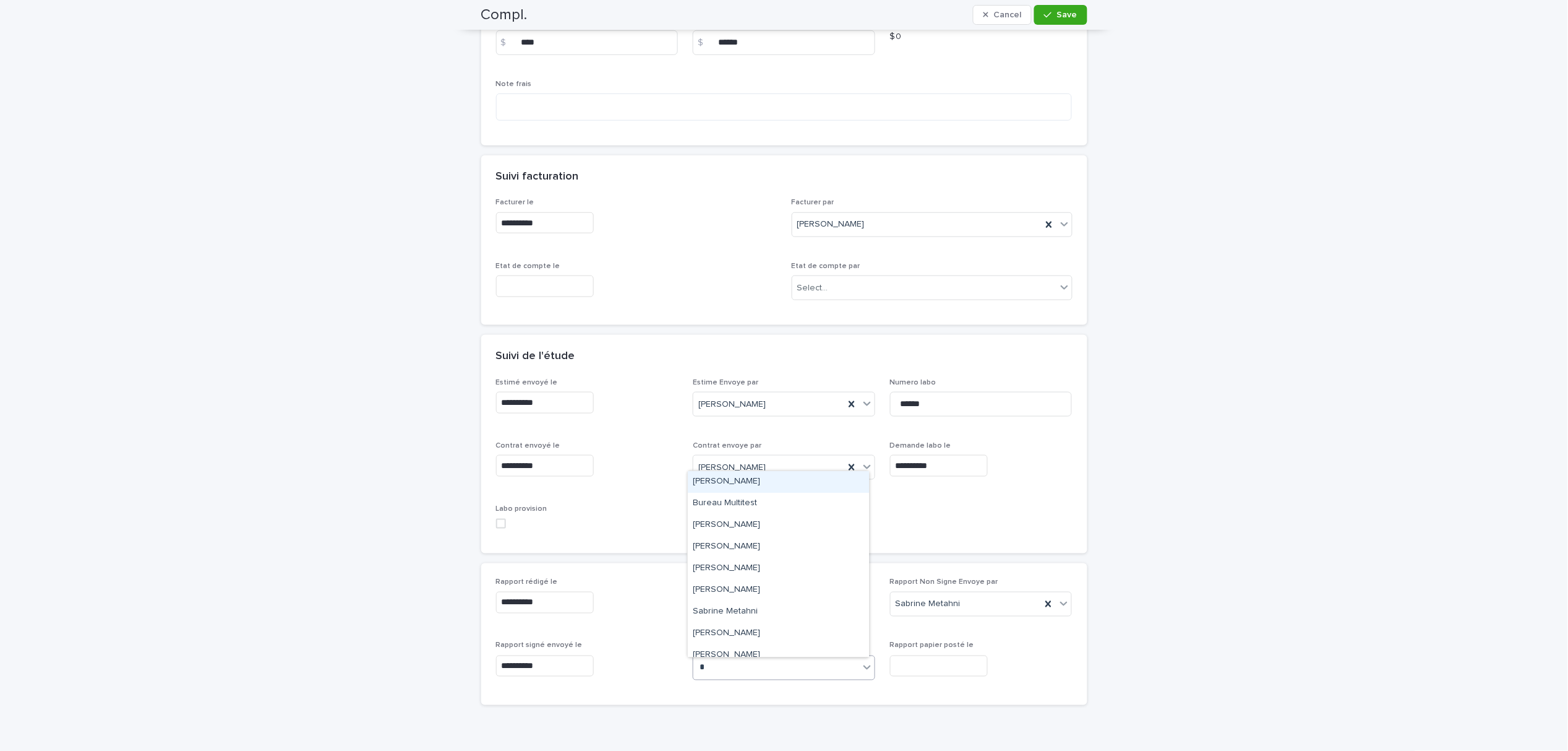
type input "**"
click at [738, 621] on div "Sabrine Metahni" at bounding box center [778, 624] width 181 height 21
click at [1038, 17] on button "Save" at bounding box center [1060, 15] width 52 height 19
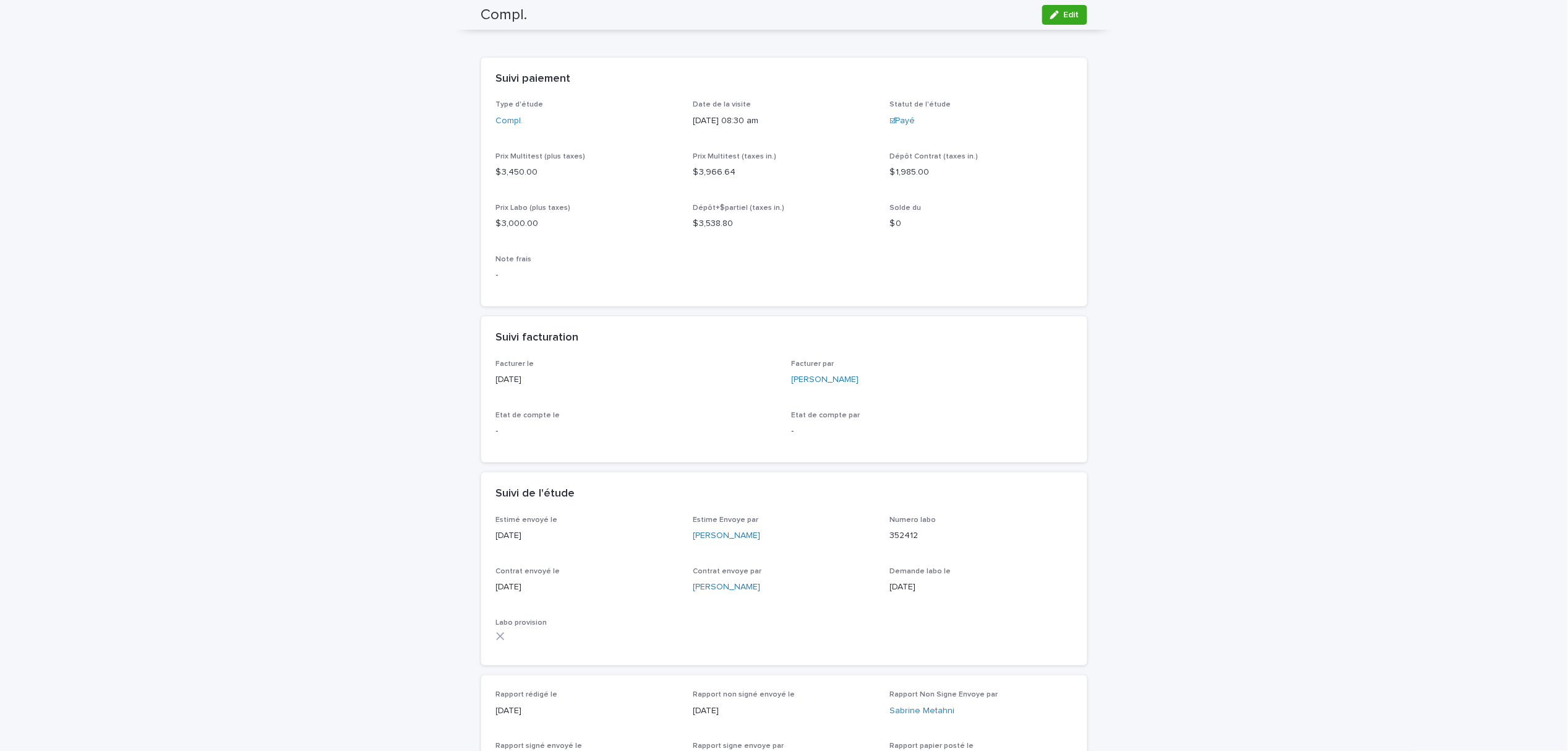
scroll to position [0, 0]
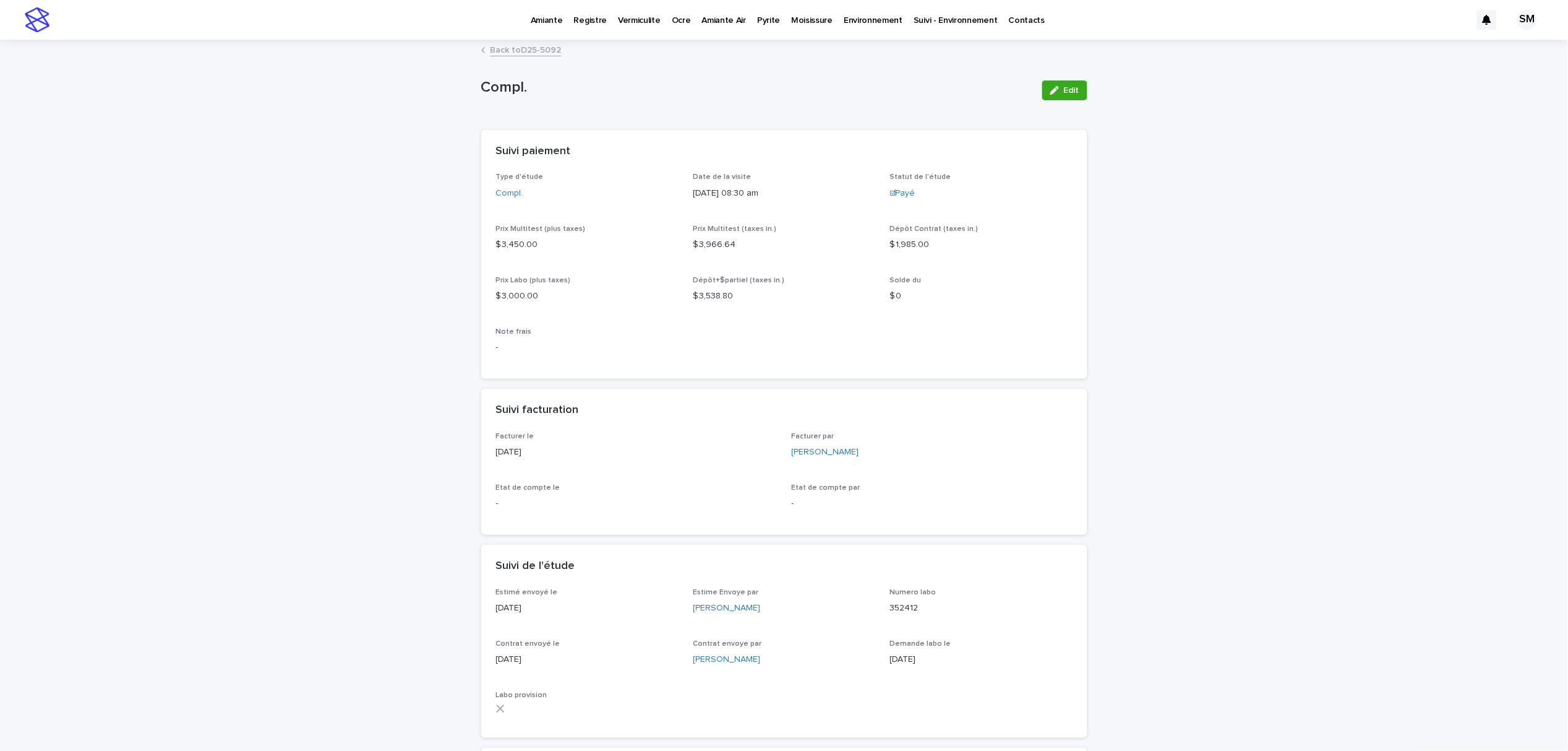
click at [843, 21] on p "Environnement" at bounding box center [873, 13] width 59 height 26
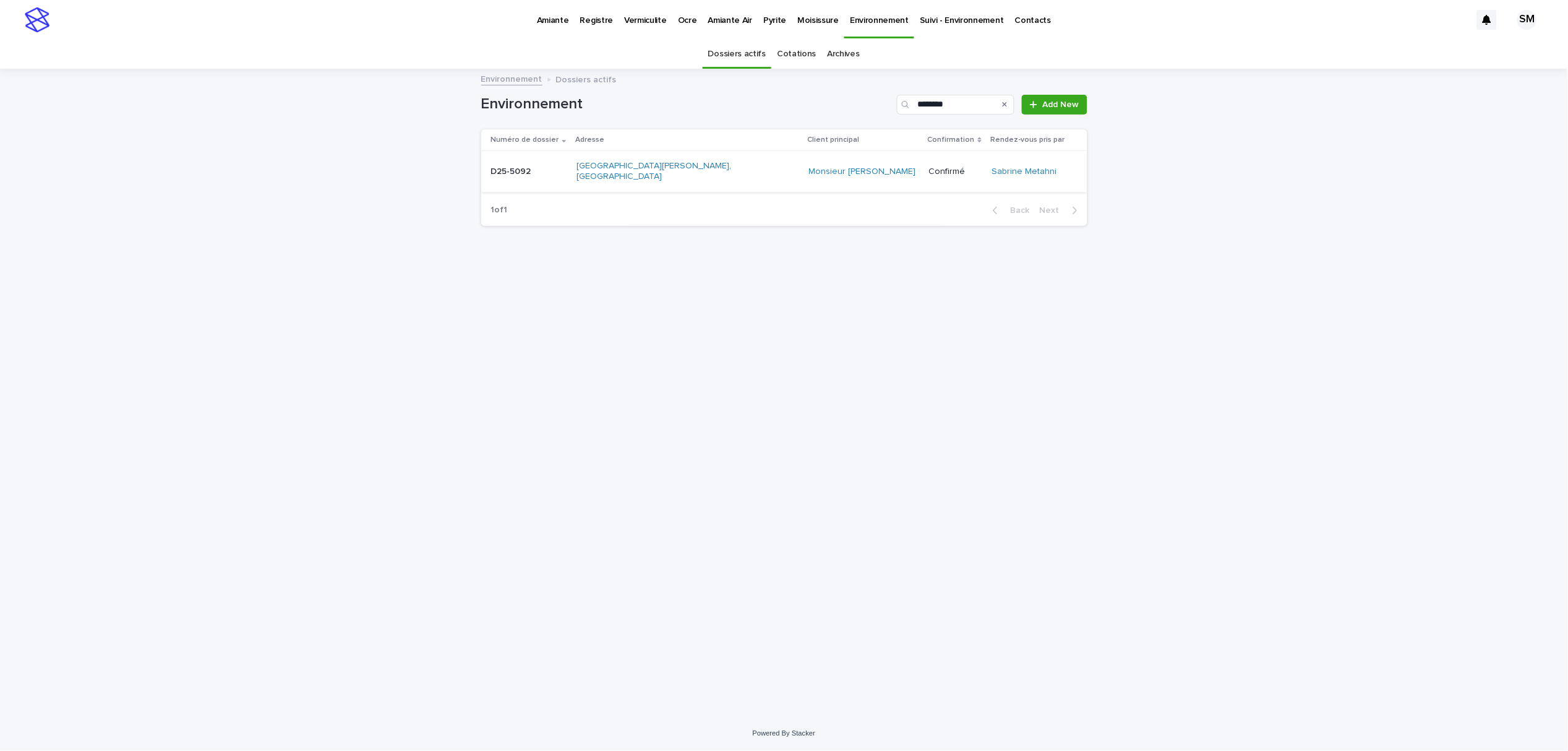
type input "********"
click at [495, 176] on div "D25-5092 D25-5092" at bounding box center [529, 171] width 76 height 20
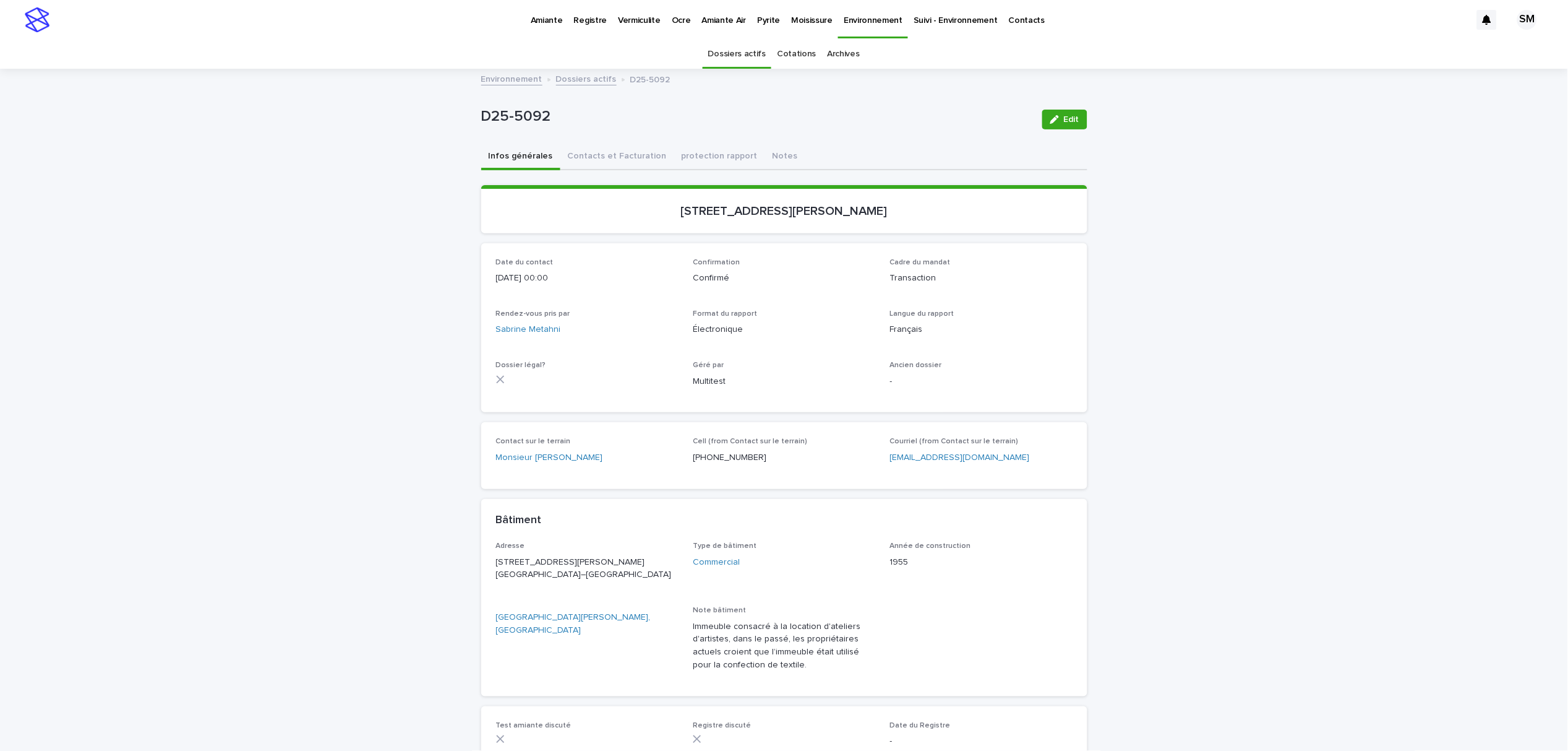
scroll to position [40, 0]
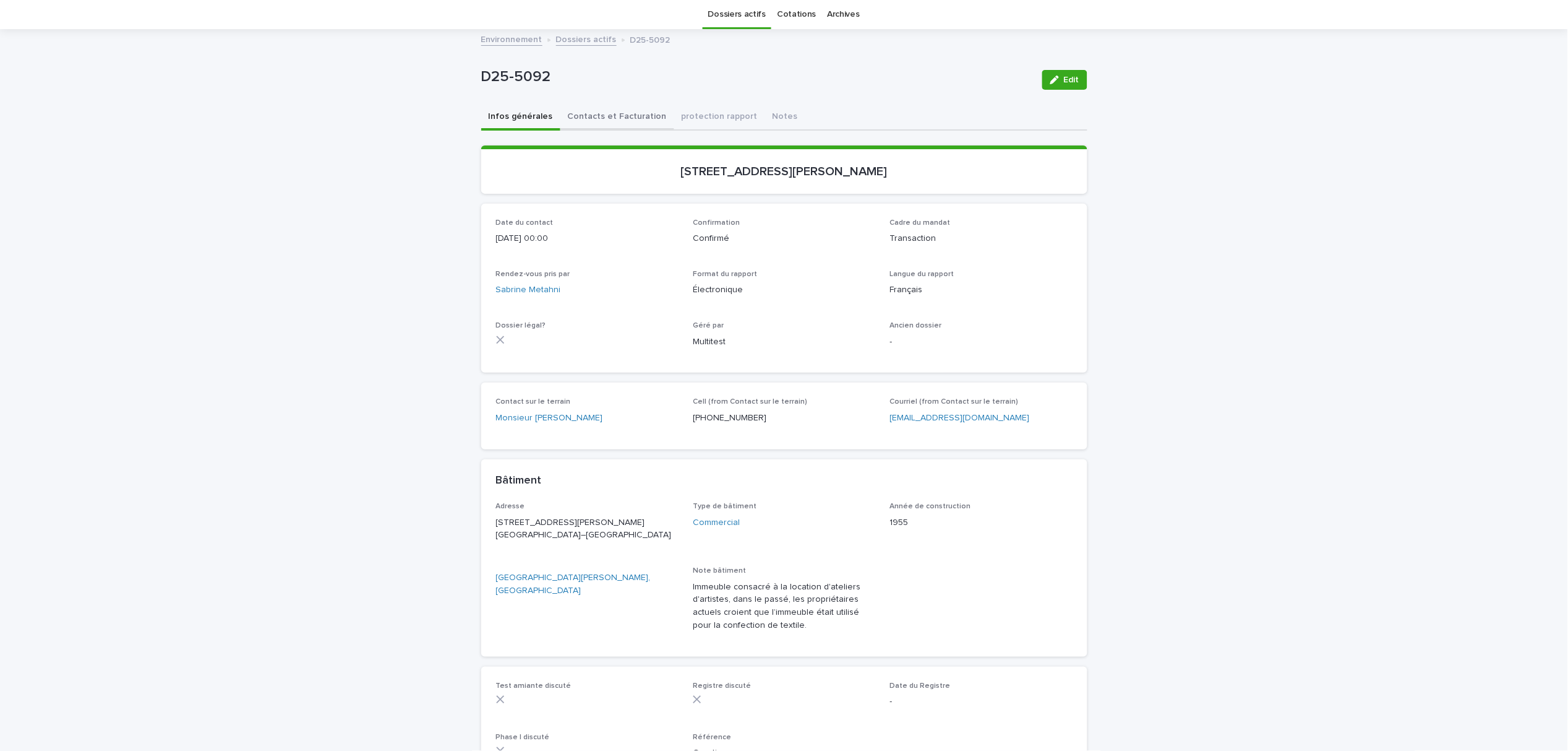
click at [626, 113] on button "Contacts et Facturation" at bounding box center [617, 117] width 114 height 26
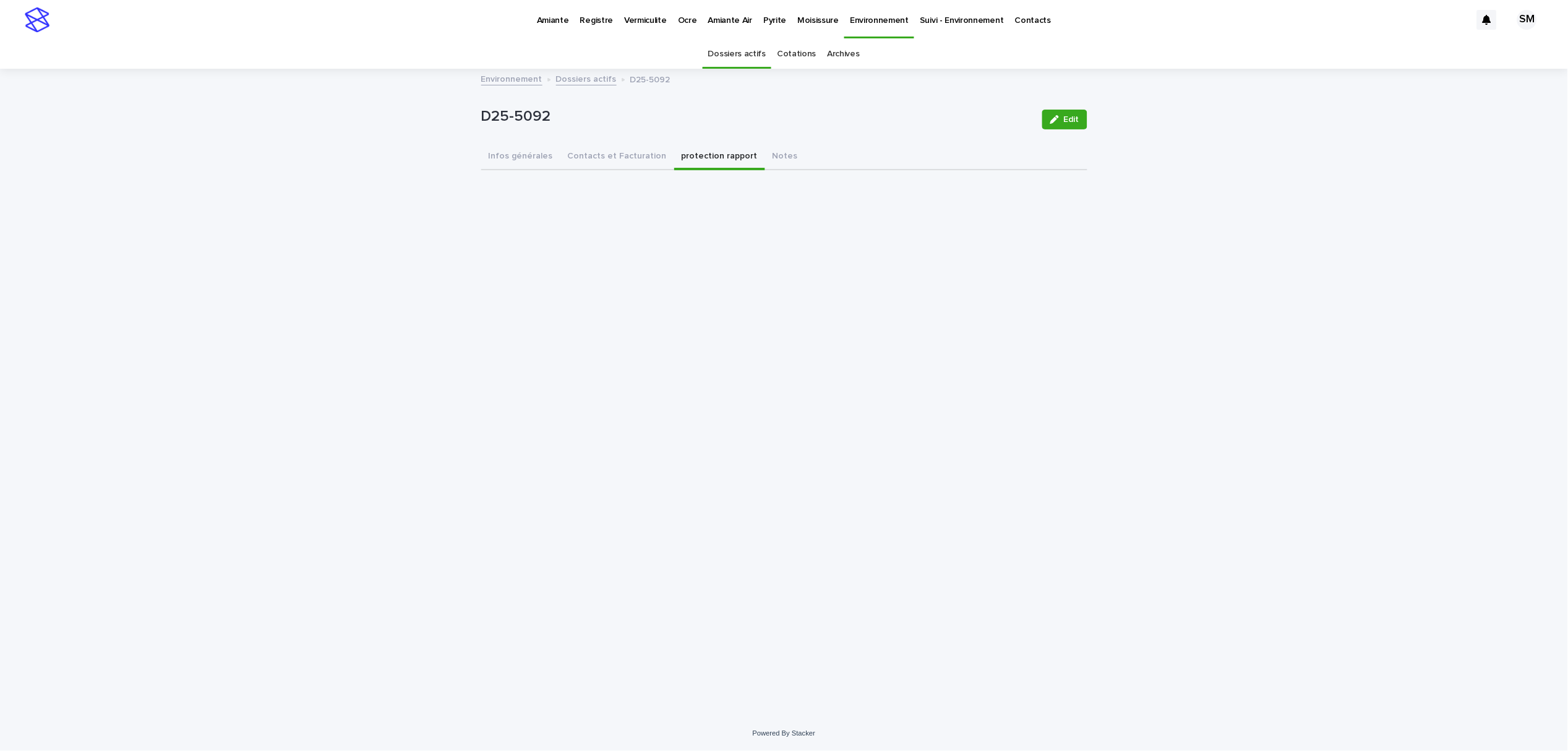
click at [540, 25] on link "Amiante" at bounding box center [552, 19] width 44 height 39
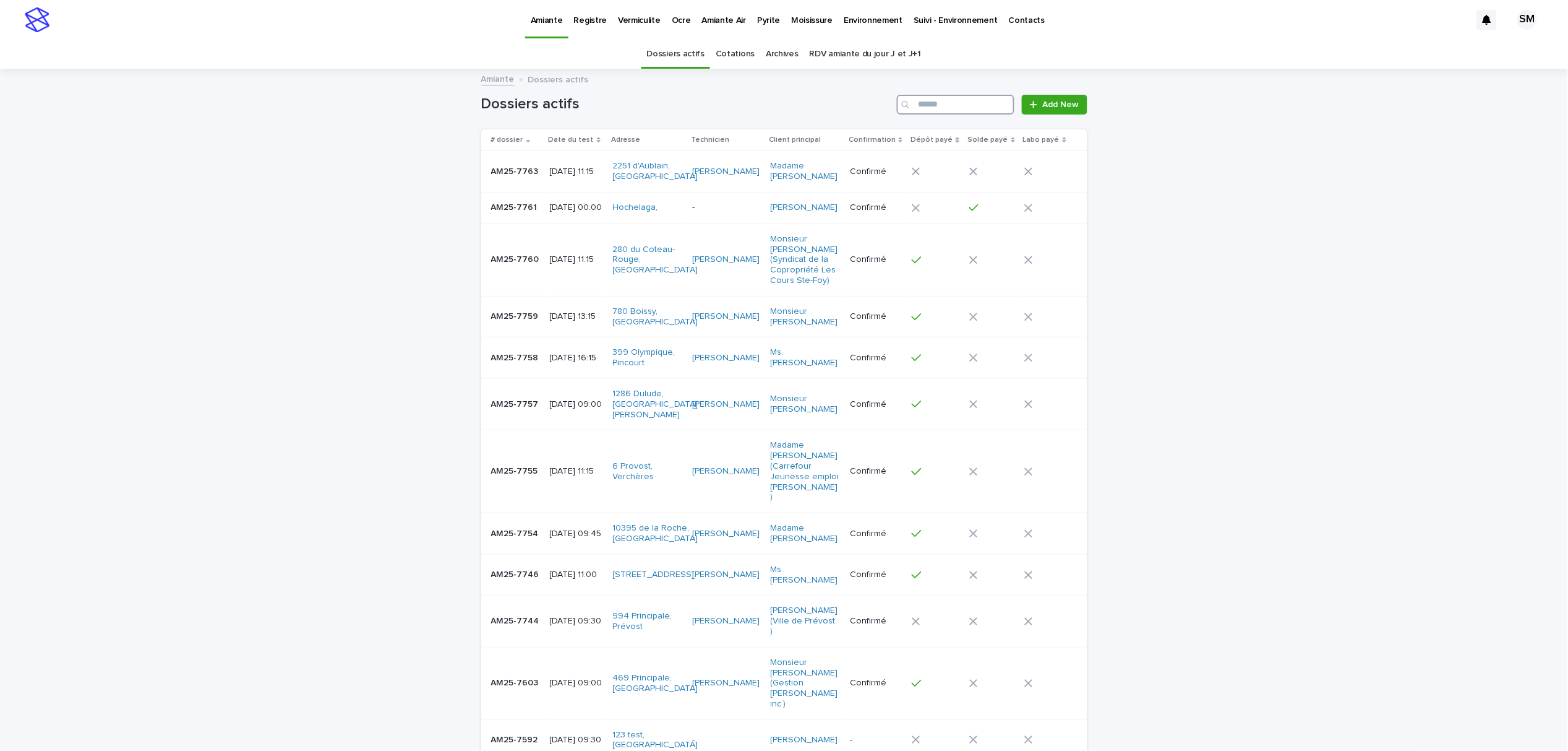
click at [939, 109] on input "Search" at bounding box center [956, 105] width 118 height 19
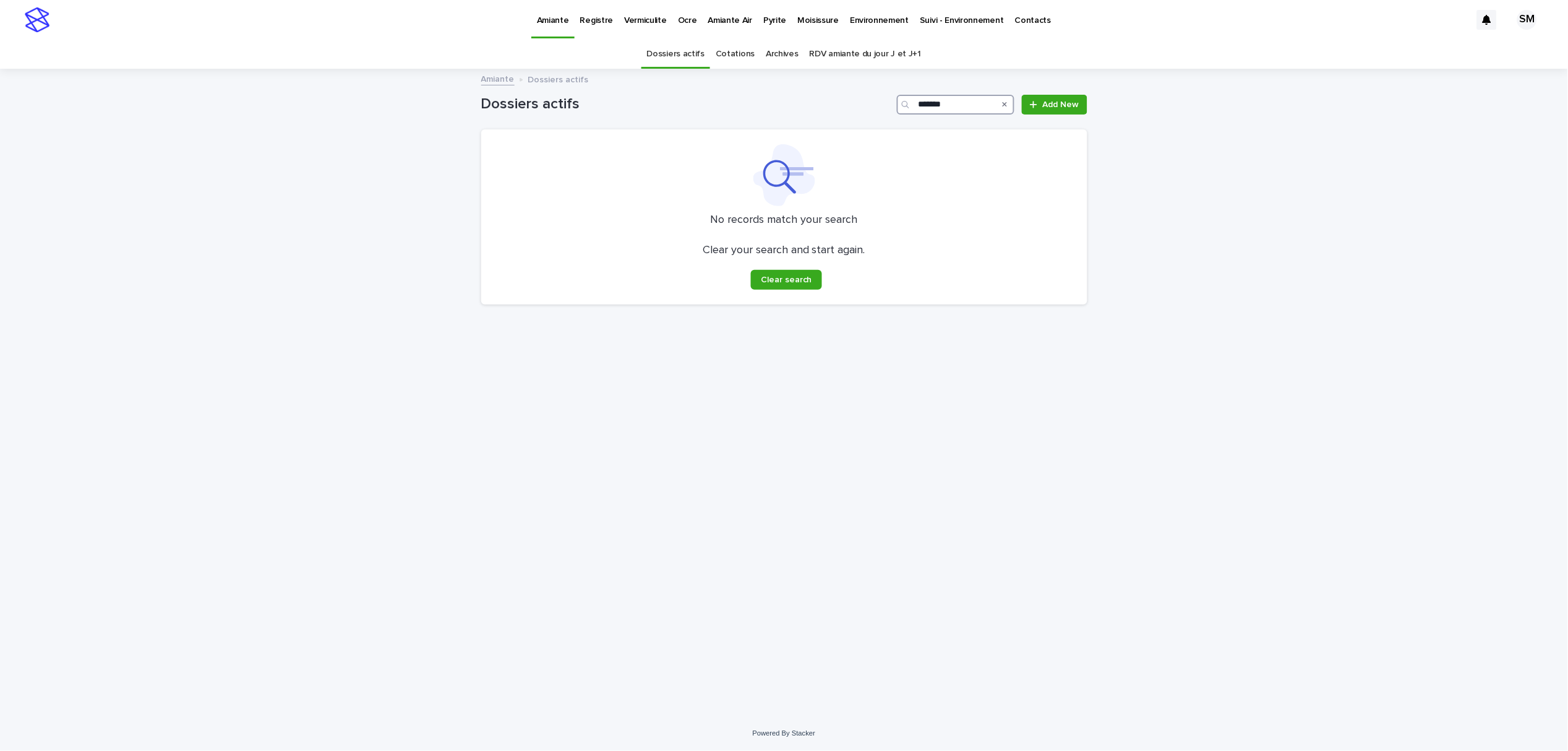
drag, startPoint x: 955, startPoint y: 105, endPoint x: 874, endPoint y: 107, distance: 81.0
click at [874, 107] on div "Dossiers actifs ******* Add New" at bounding box center [784, 105] width 606 height 19
type input "*******"
click at [564, 16] on p "Amiante" at bounding box center [552, 13] width 32 height 26
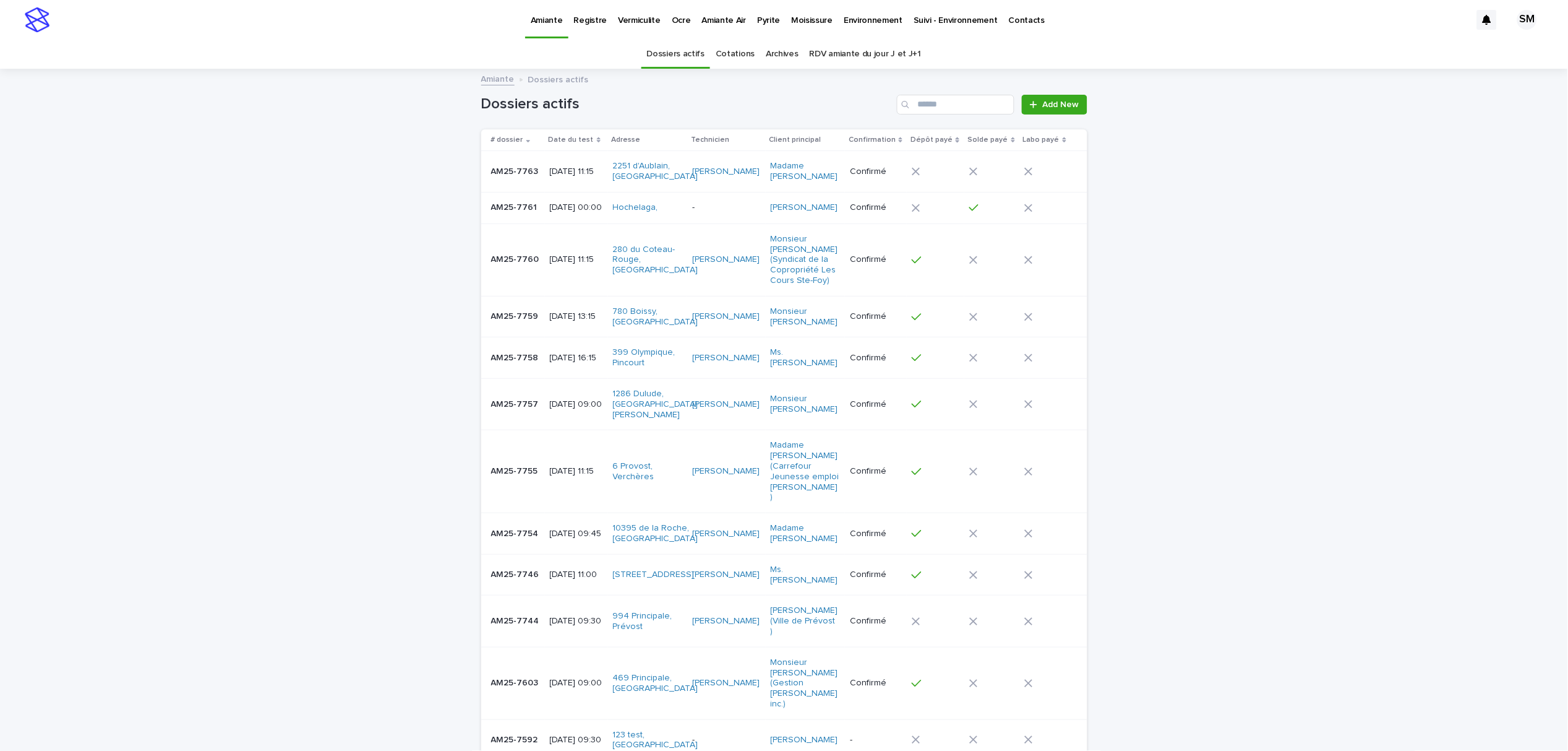
click at [777, 56] on link "Archives" at bounding box center [783, 54] width 33 height 29
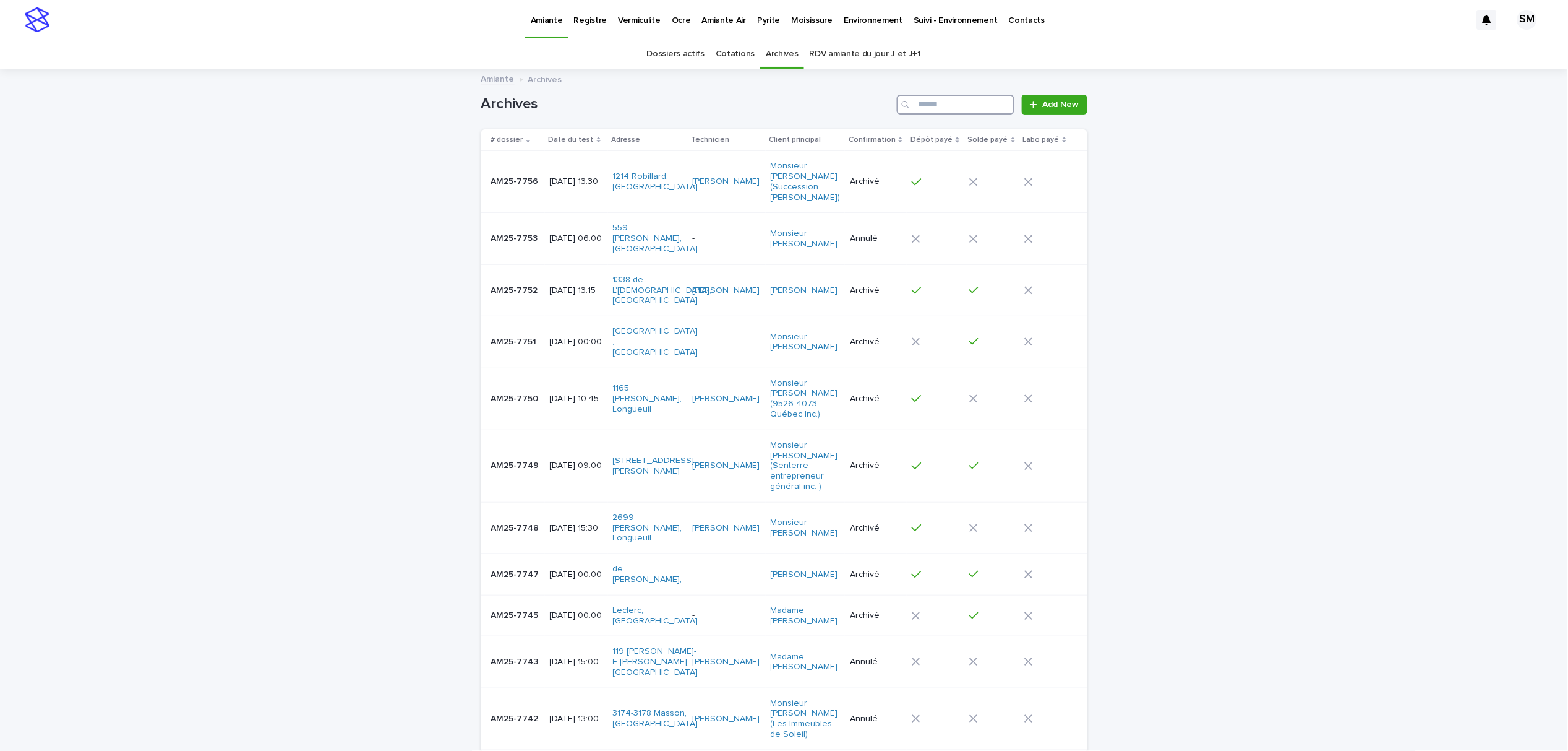
click at [975, 107] on input "Search" at bounding box center [956, 105] width 118 height 19
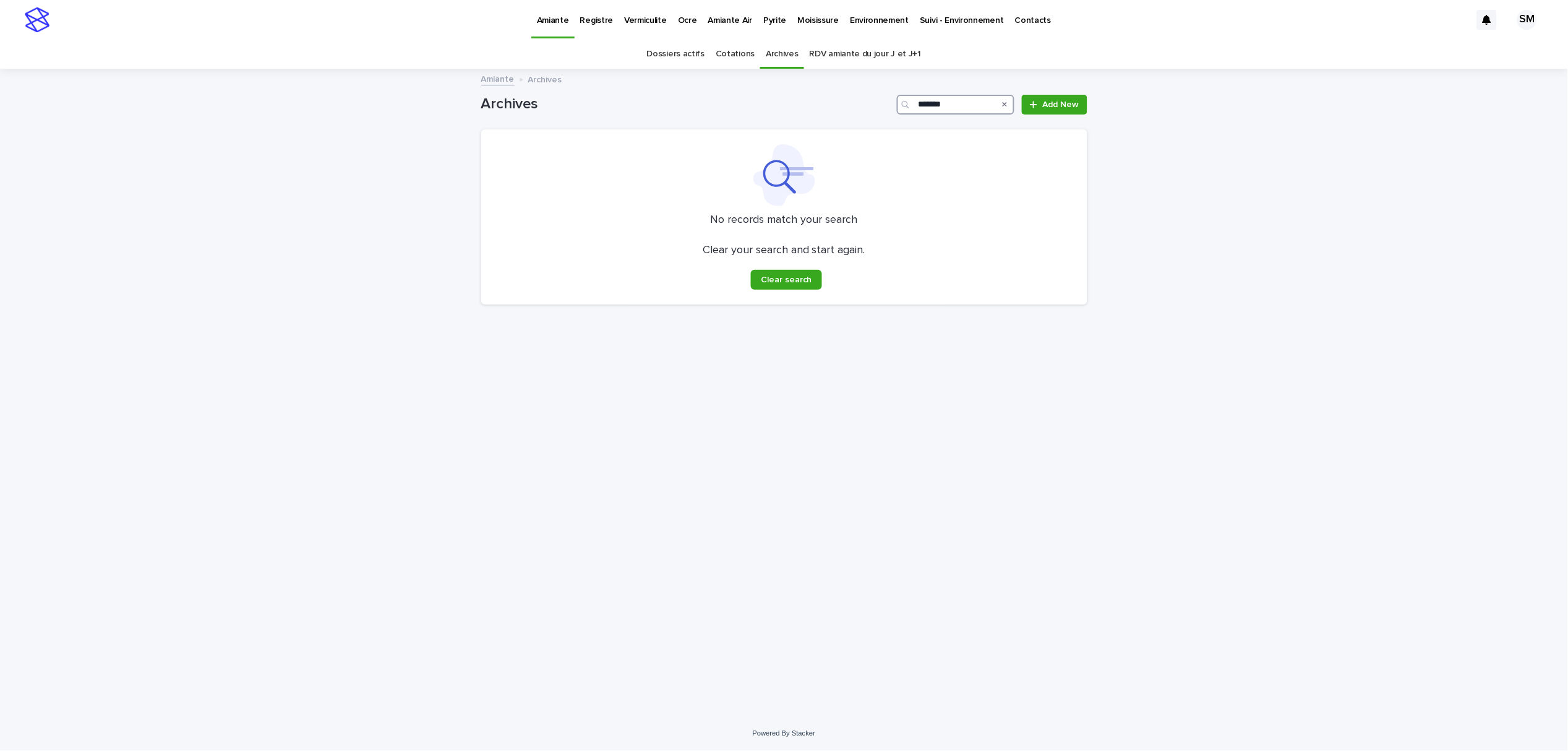
type input "********"
drag, startPoint x: 967, startPoint y: 102, endPoint x: 905, endPoint y: 105, distance: 62.1
click at [905, 105] on div "********" at bounding box center [956, 105] width 118 height 19
type input "*"
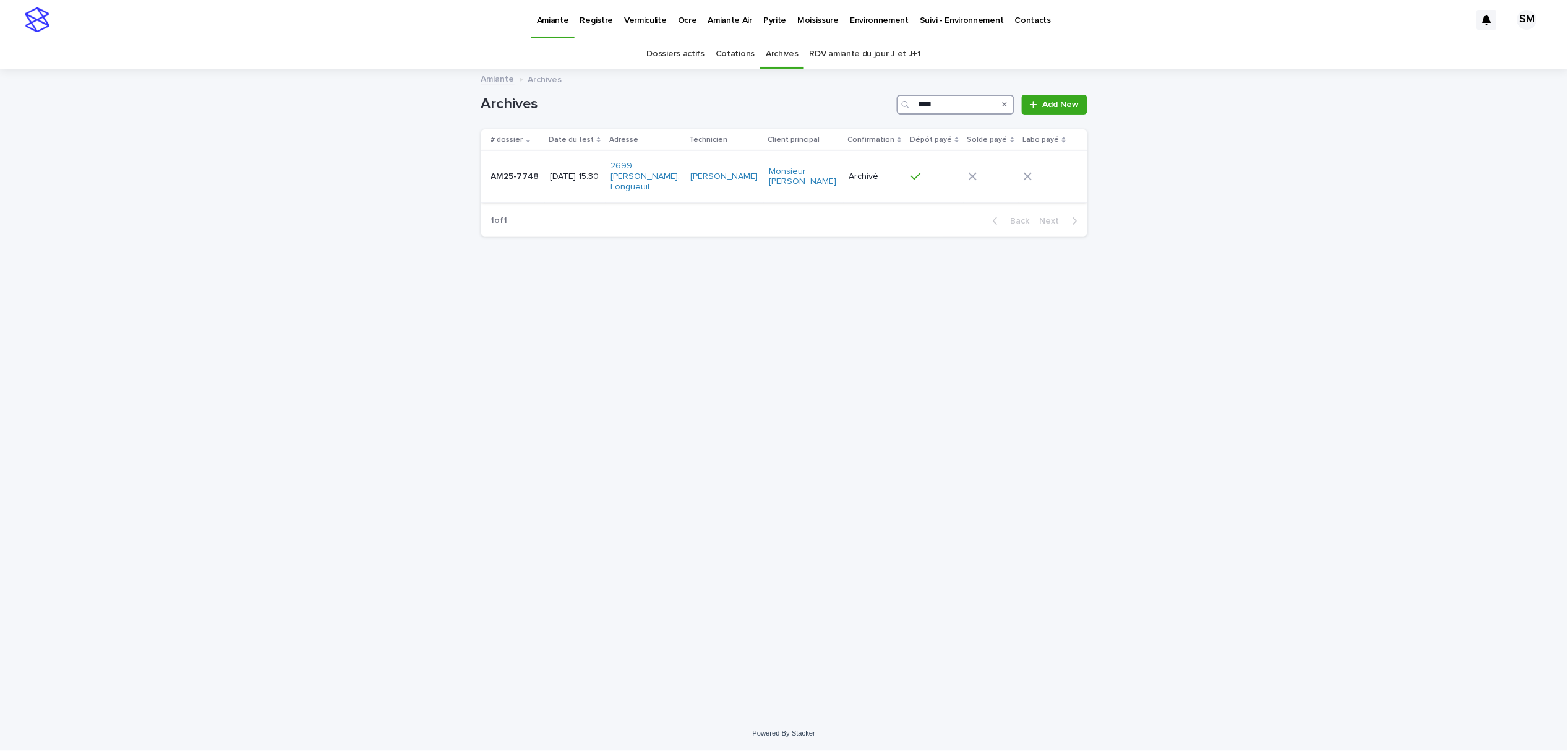
type input "****"
click at [496, 185] on td "AM25-7748 AM25-7748" at bounding box center [514, 176] width 65 height 51
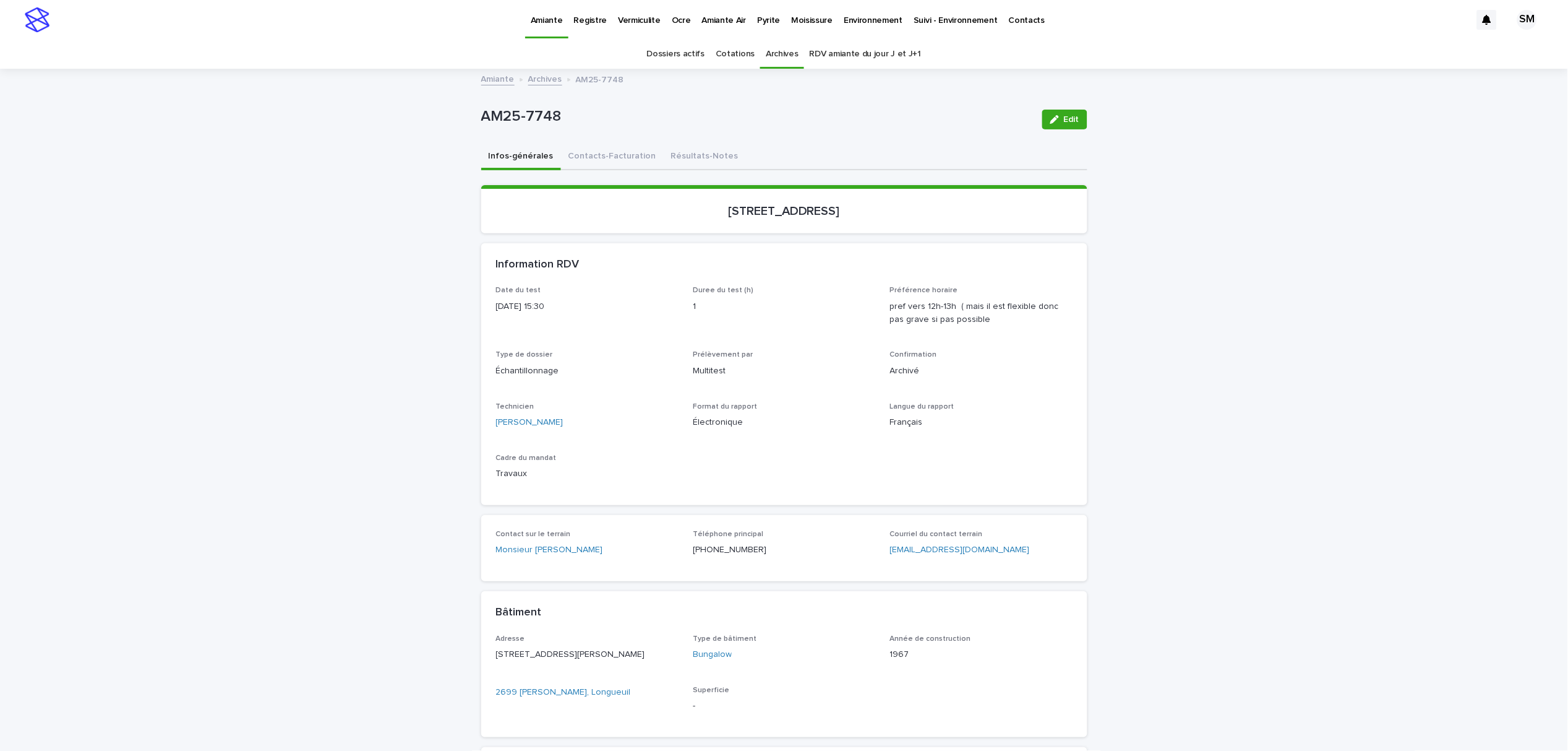
click at [843, 24] on p "Environnement" at bounding box center [873, 13] width 59 height 26
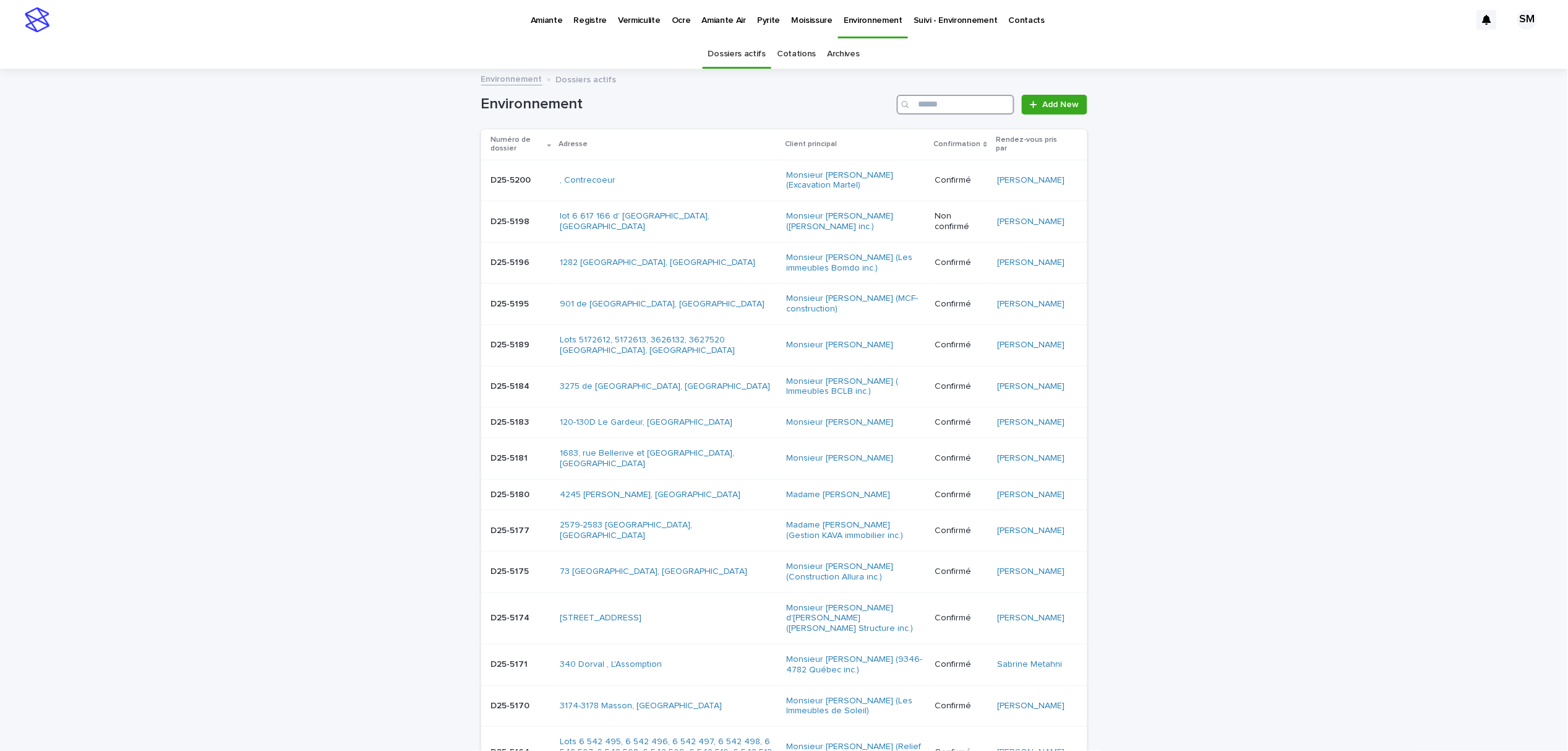
click at [952, 105] on input "Search" at bounding box center [956, 105] width 118 height 19
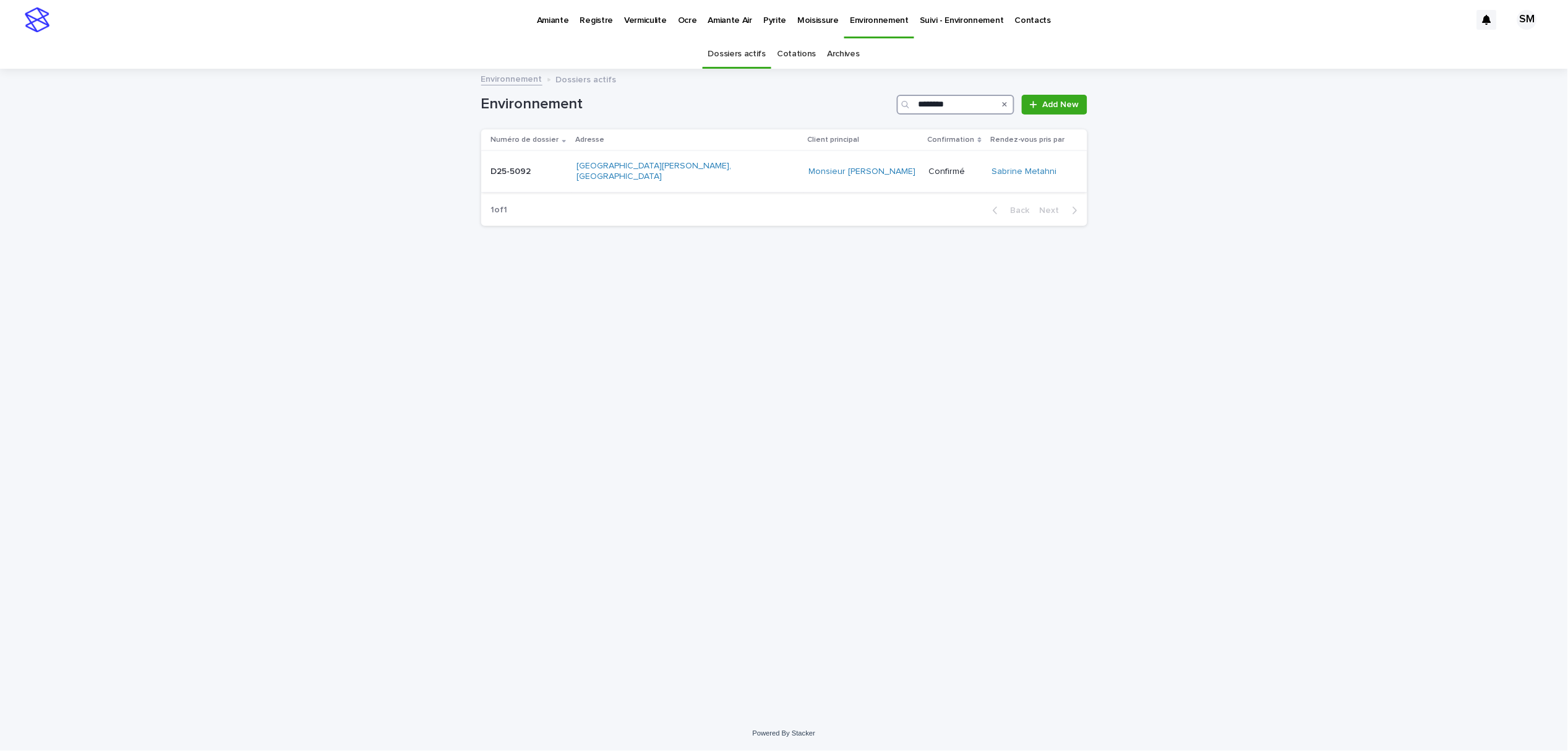
type input "********"
click at [497, 175] on div "D25-5092 D25-5092" at bounding box center [529, 171] width 76 height 20
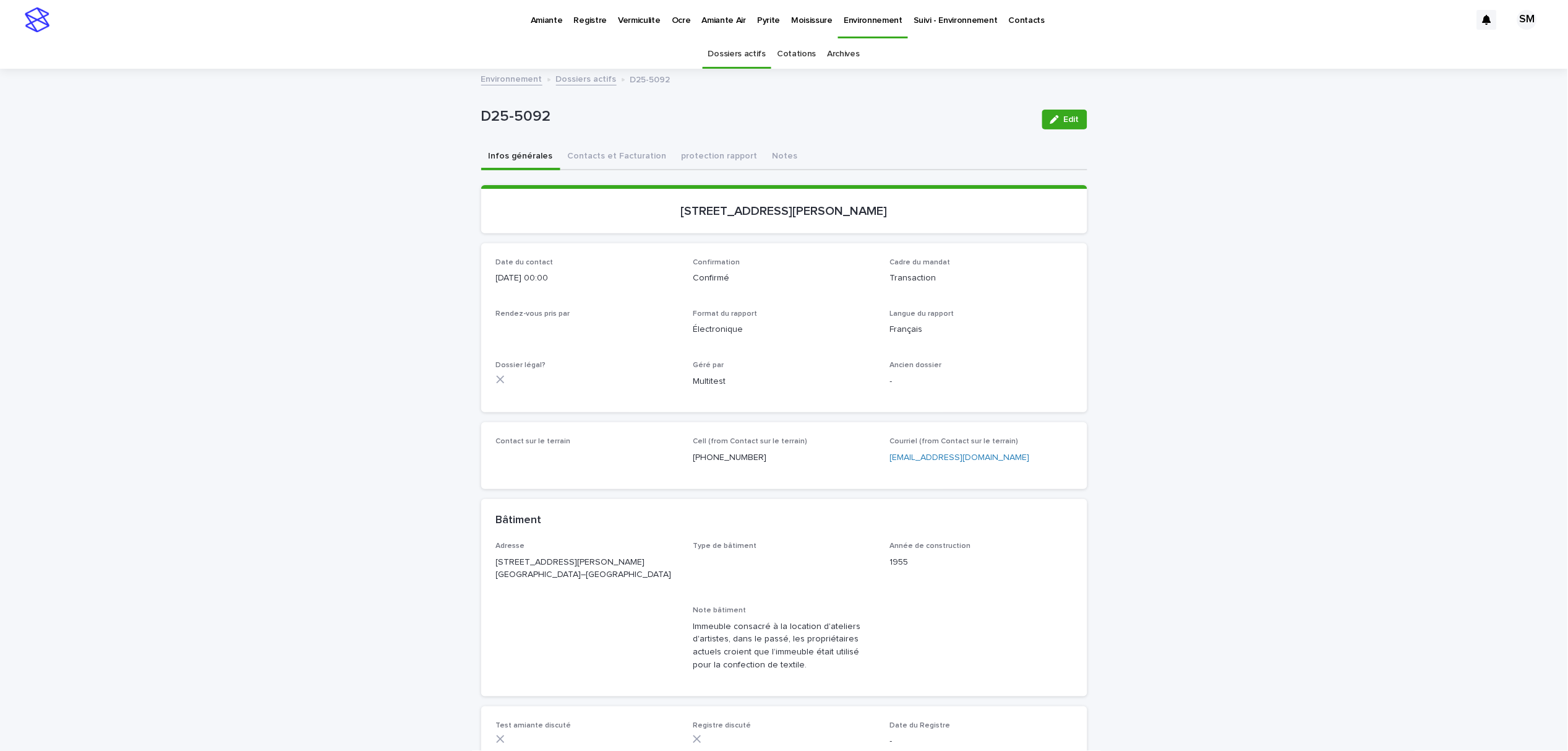
scroll to position [40, 0]
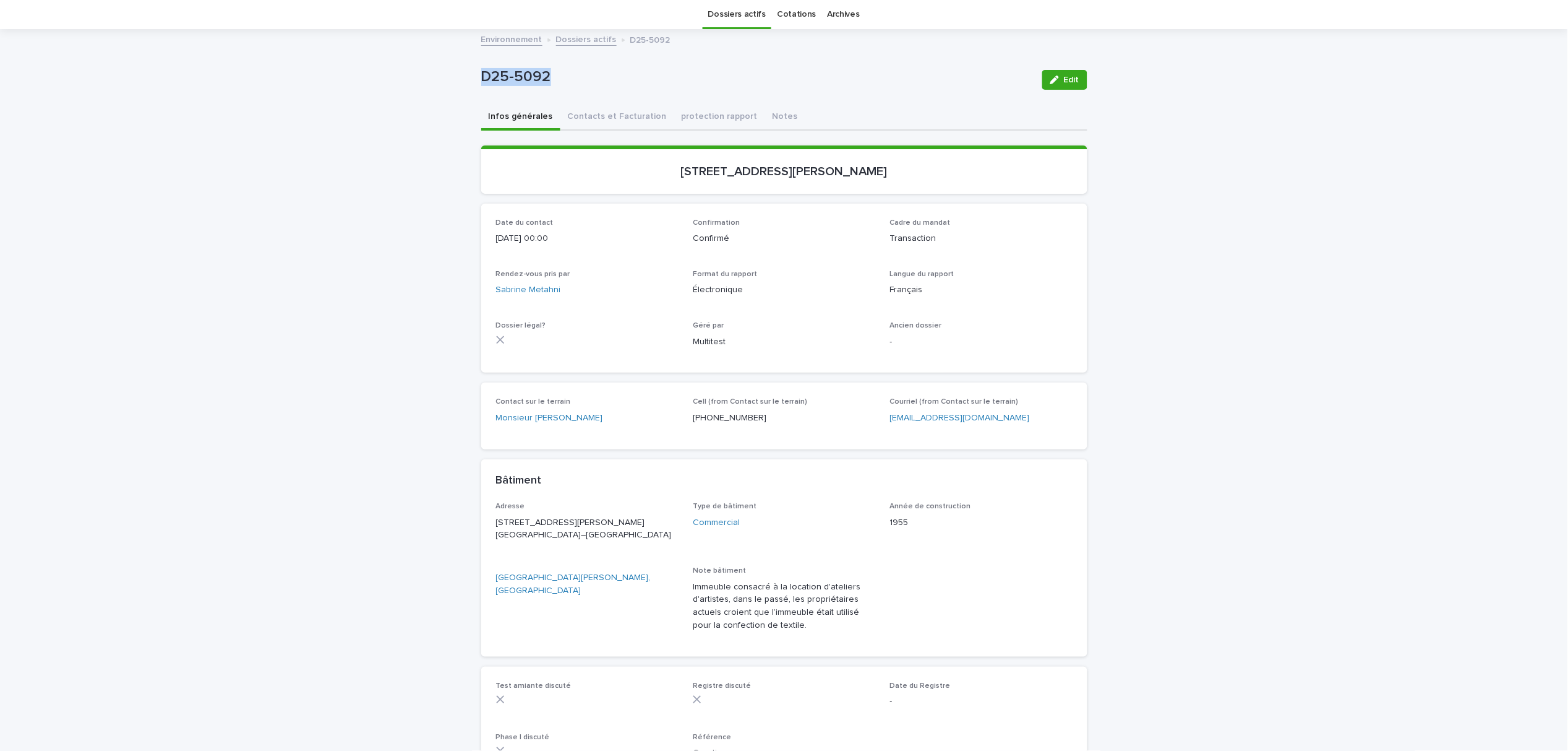
drag, startPoint x: 617, startPoint y: 81, endPoint x: 462, endPoint y: 80, distance: 155.0
click at [459, 80] on div "Loading... Saving… Loading... Saving… D25-5092 Edit D25-5092 Edit Sorry, there …" at bounding box center [784, 442] width 1568 height 826
copy p "D25-5092"
drag, startPoint x: 547, startPoint y: 75, endPoint x: 550, endPoint y: 83, distance: 8.5
click at [547, 75] on p "D25-5092" at bounding box center [757, 76] width 551 height 18
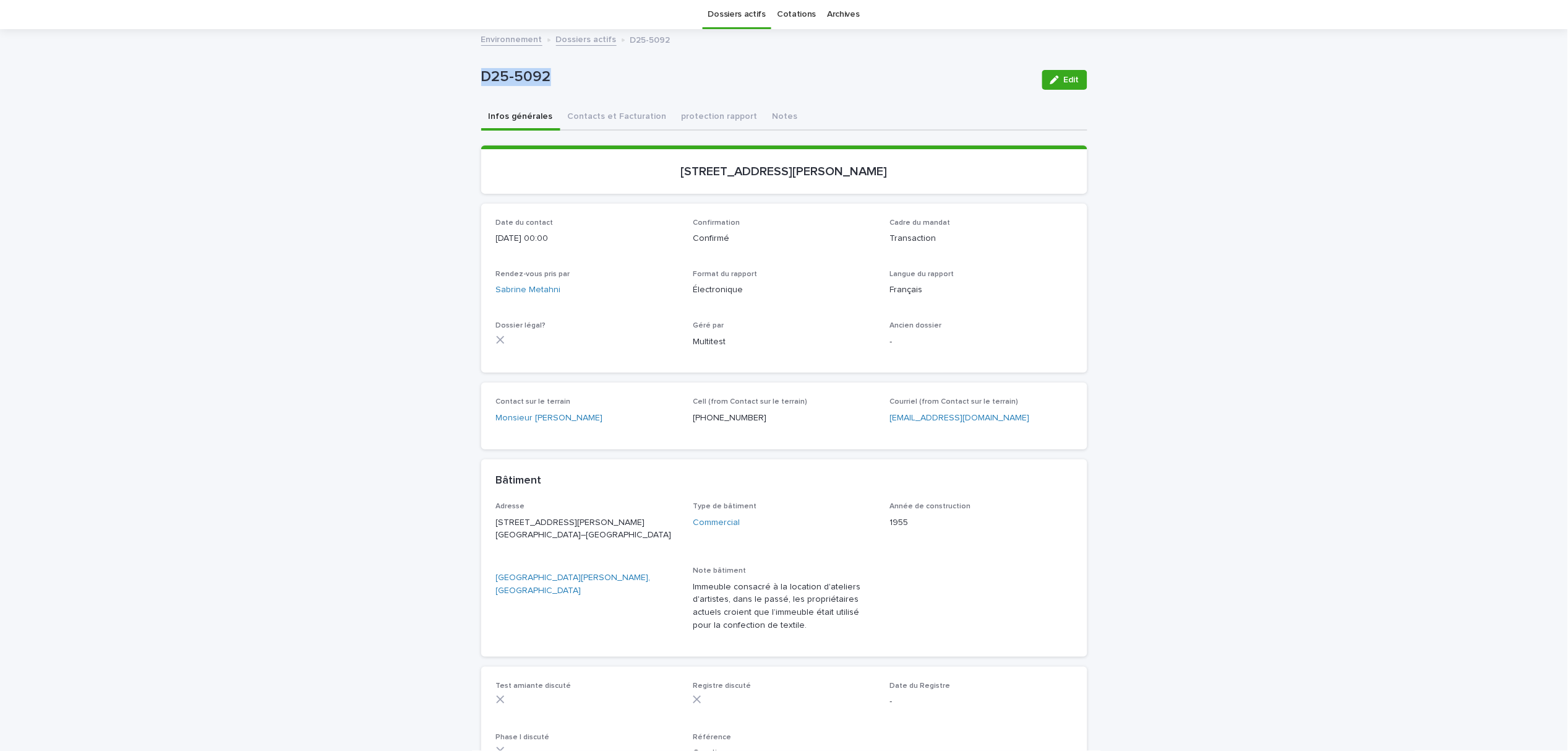
drag, startPoint x: 575, startPoint y: 75, endPoint x: 460, endPoint y: 75, distance: 115.0
click at [460, 75] on div "Loading... Saving… Loading... Saving… D25-5092 Edit D25-5092 Edit Sorry, there …" at bounding box center [784, 442] width 1568 height 826
copy p "D25-5092"
drag, startPoint x: 902, startPoint y: 168, endPoint x: 666, endPoint y: 175, distance: 236.1
click at [666, 175] on p "[STREET_ADDRESS][PERSON_NAME]" at bounding box center [784, 170] width 577 height 15
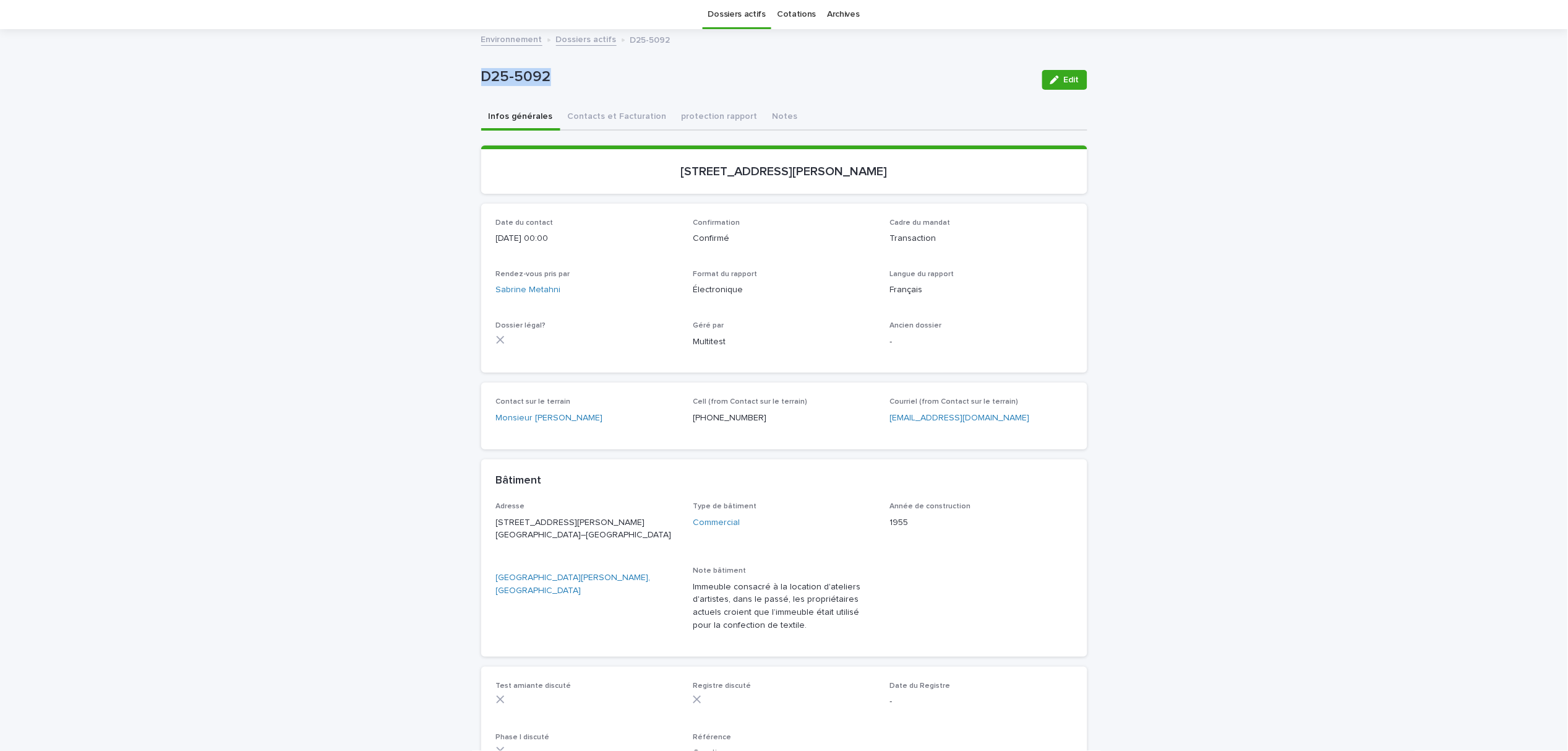
copy p "[STREET_ADDRESS][PERSON_NAME]"
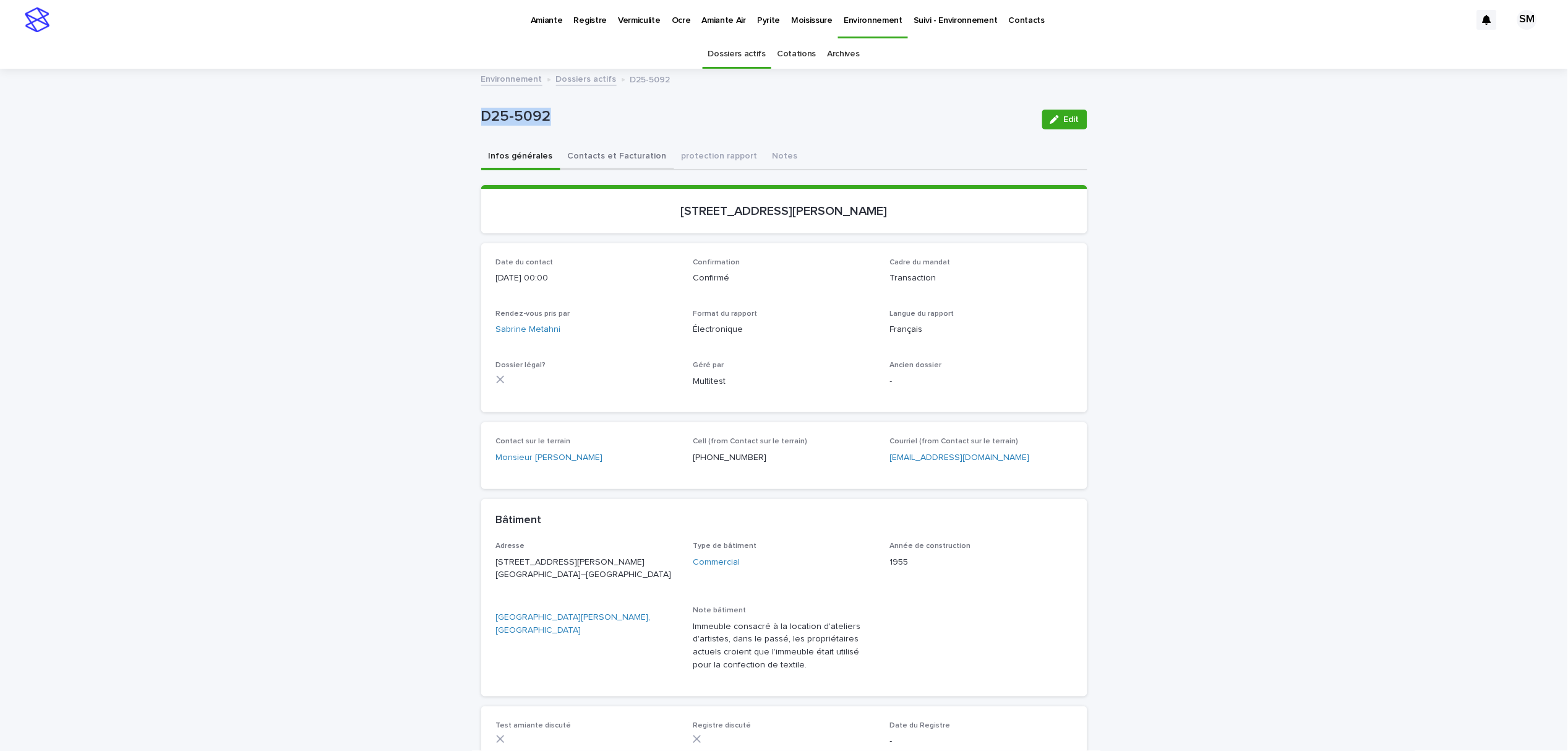
click at [599, 159] on button "Contacts et Facturation" at bounding box center [617, 157] width 114 height 26
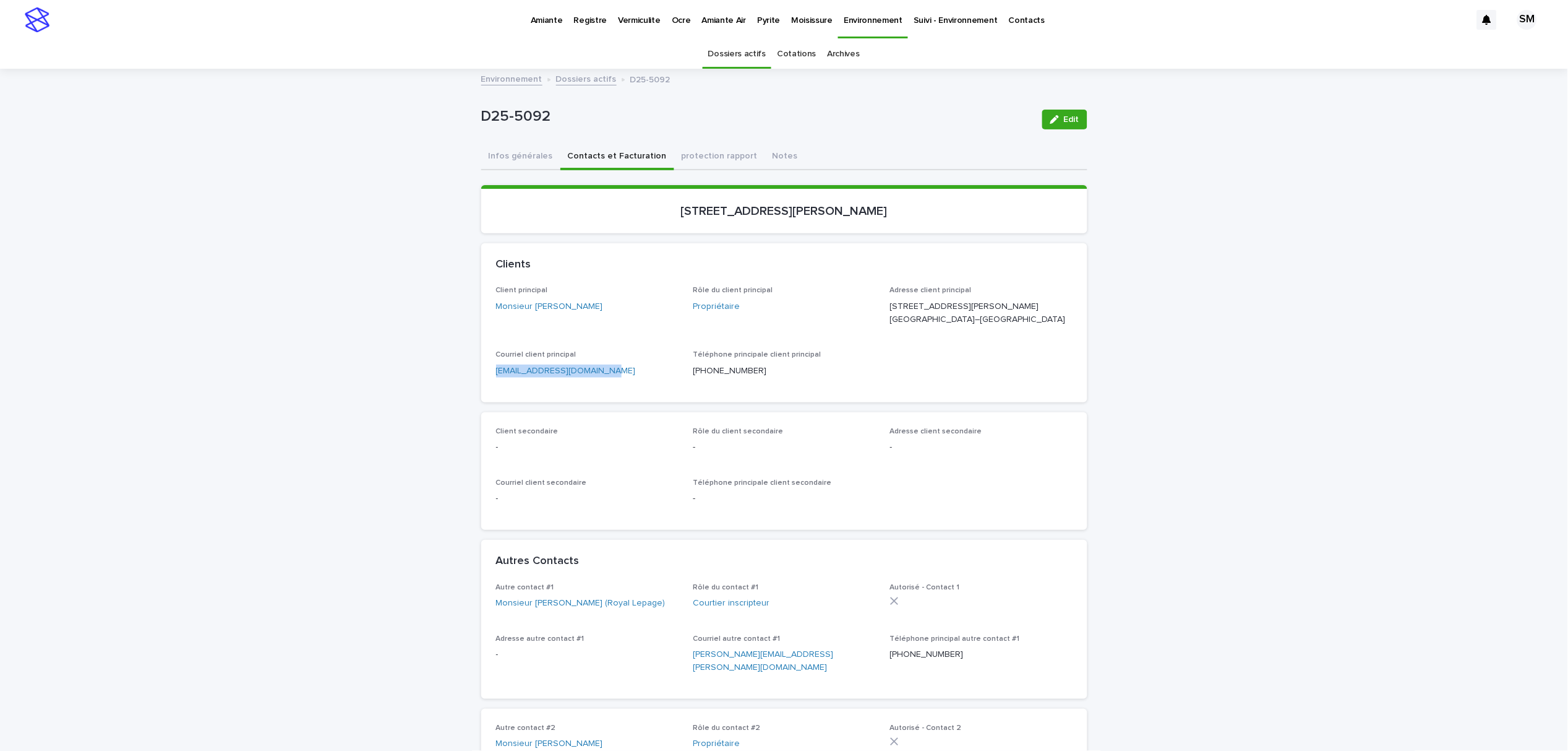
drag, startPoint x: 624, startPoint y: 389, endPoint x: 451, endPoint y: 401, distance: 173.4
copy link "[EMAIL_ADDRESS][DOMAIN_NAME]"
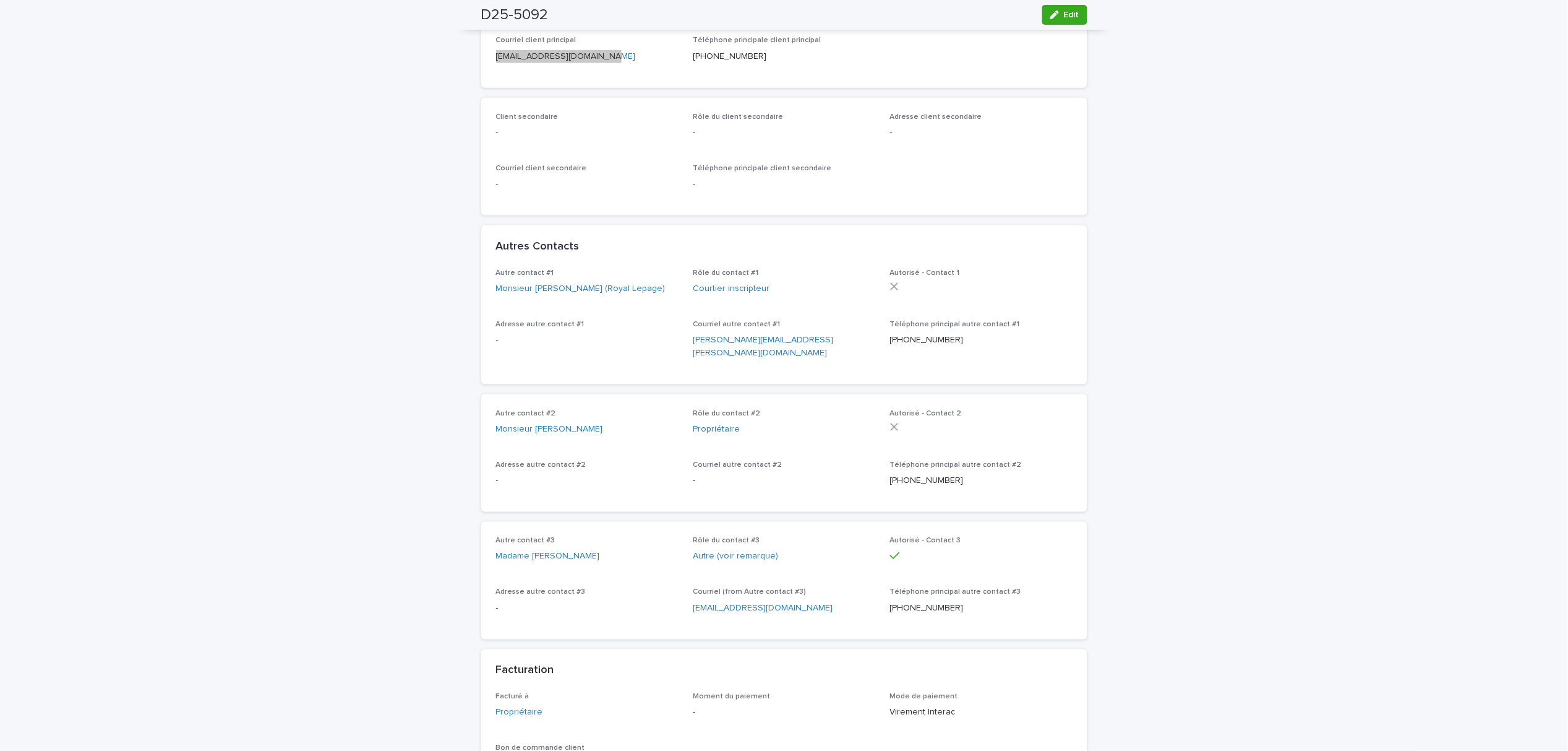
scroll to position [412, 0]
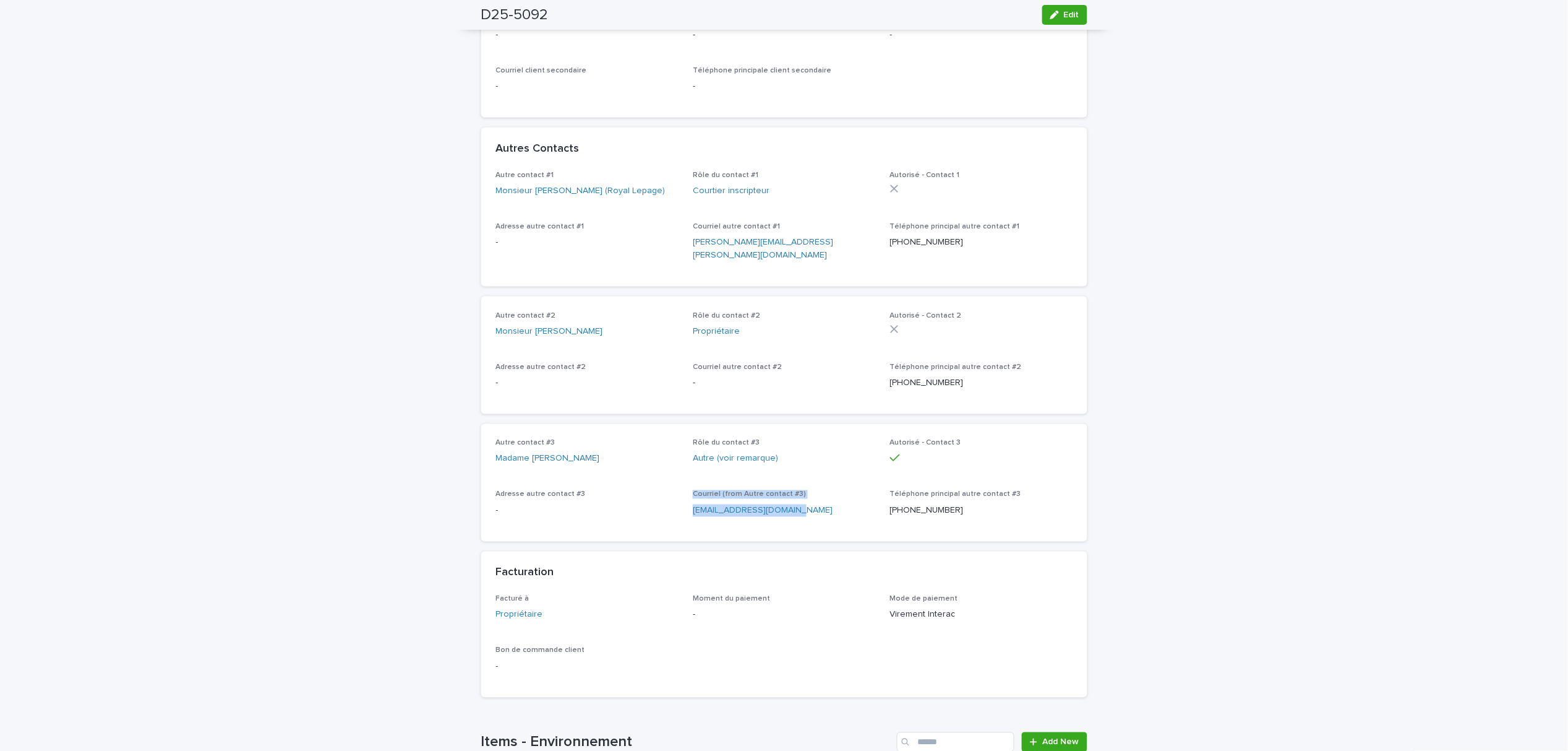
drag, startPoint x: 805, startPoint y: 510, endPoint x: 666, endPoint y: 514, distance: 139.1
click at [666, 514] on div "Autre contact #3 Madame [PERSON_NAME] Rôle du contact #3 Autre (voir remarque) …" at bounding box center [784, 482] width 577 height 88
click at [813, 519] on div "Courriel (from Autre contact #3) [EMAIL_ADDRESS][DOMAIN_NAME]" at bounding box center [784, 509] width 183 height 37
click at [799, 513] on p "[EMAIL_ADDRESS][DOMAIN_NAME]" at bounding box center [784, 510] width 183 height 13
drag, startPoint x: 794, startPoint y: 513, endPoint x: 684, endPoint y: 515, distance: 110.0
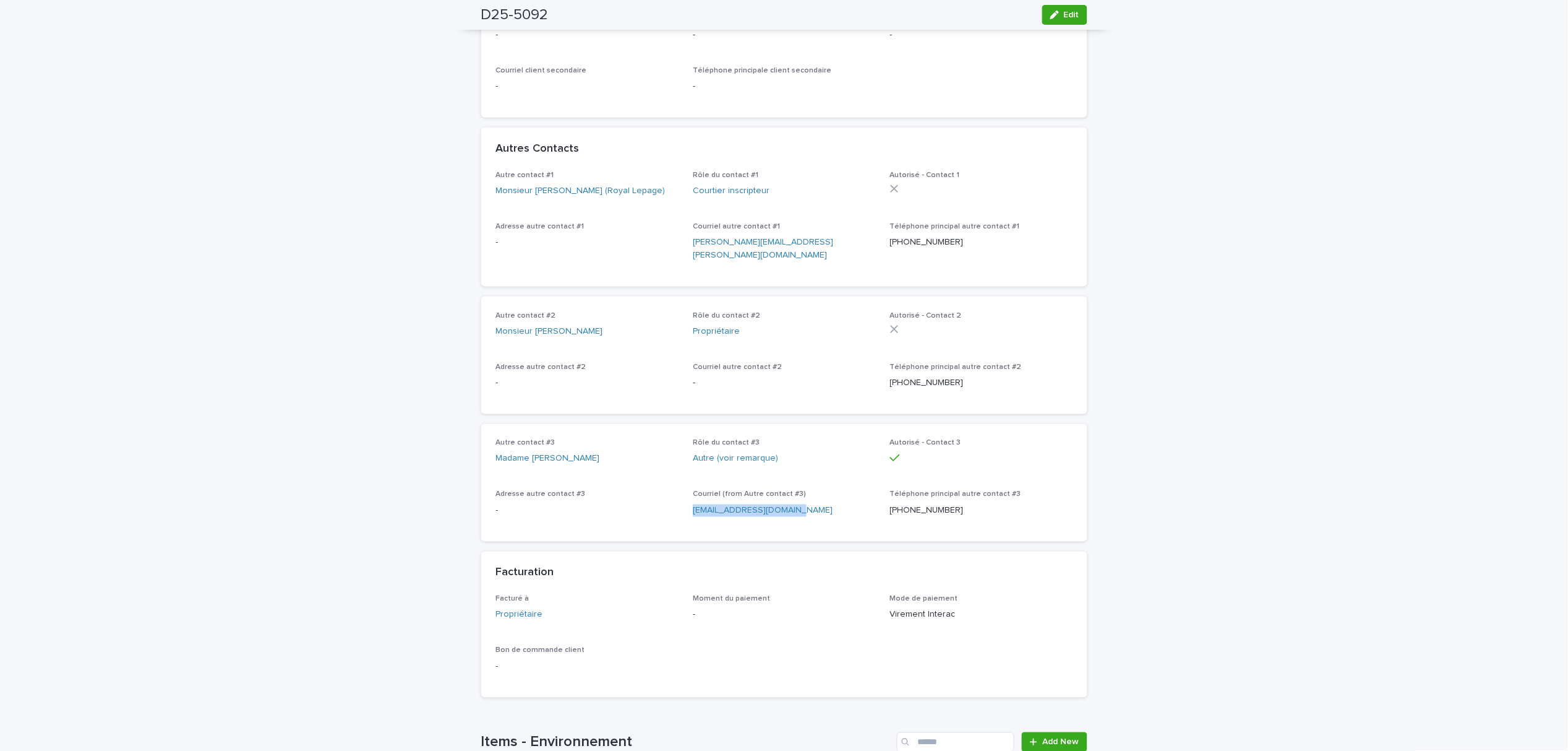
click at [684, 515] on div "Autre contact #3 Madame [PERSON_NAME] Rôle du contact #3 Autre (voir remarque) …" at bounding box center [784, 482] width 577 height 88
copy link "[EMAIL_ADDRESS][DOMAIN_NAME]"
